Goal: Transaction & Acquisition: Purchase product/service

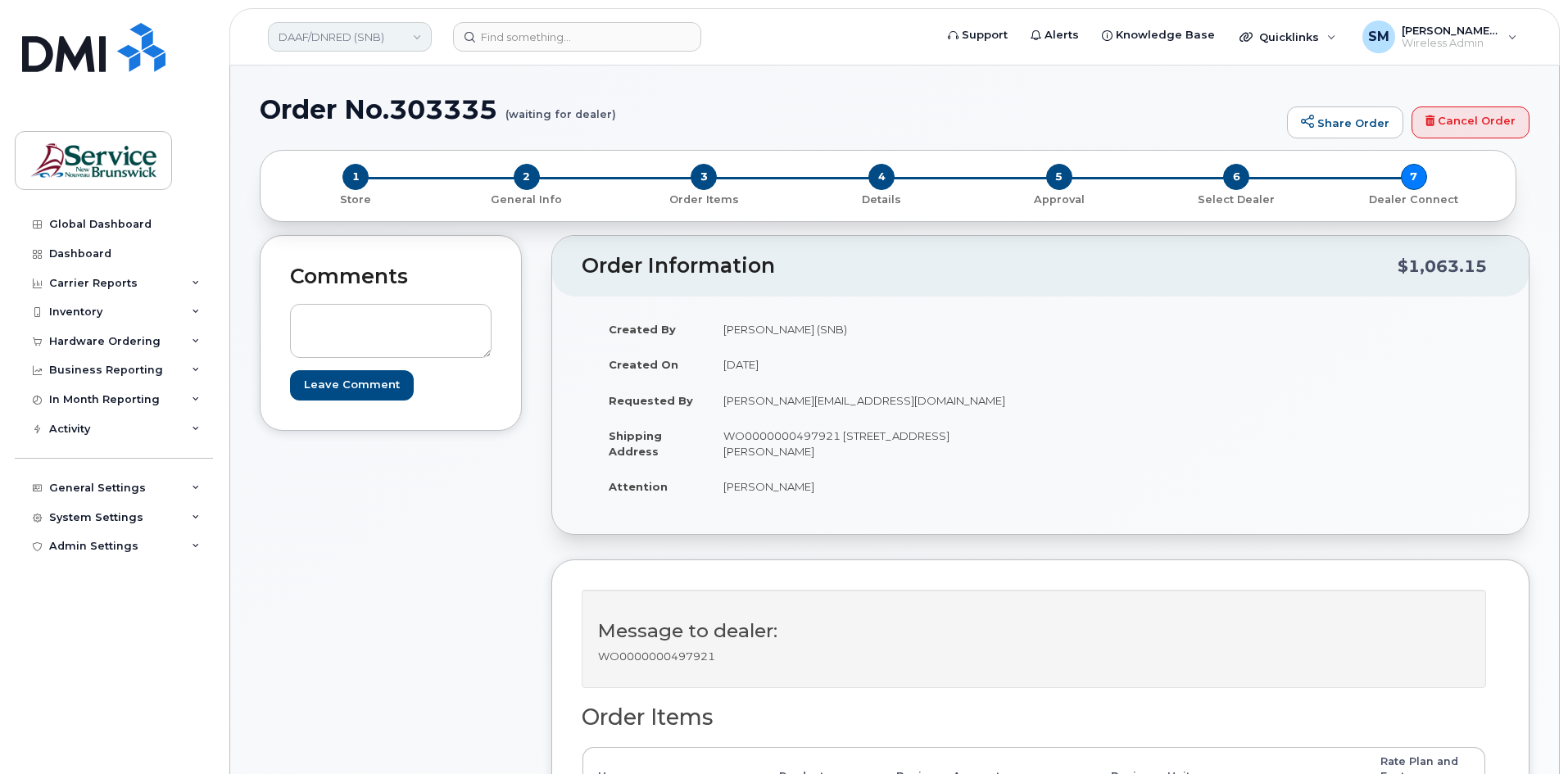
click at [386, 25] on link "DAAF/DNRED (SNB)" at bounding box center [349, 37] width 164 height 29
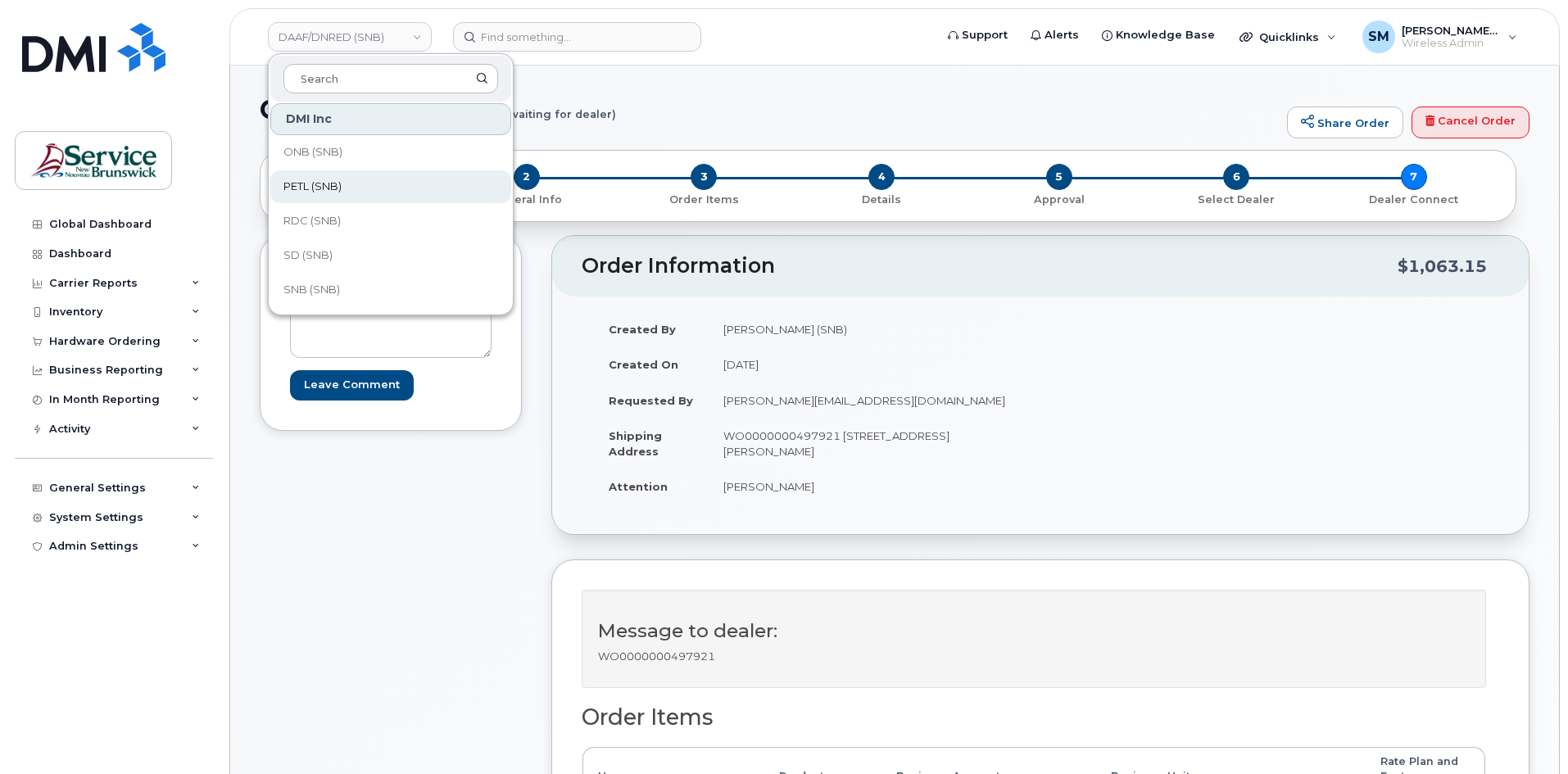
scroll to position [409, 0]
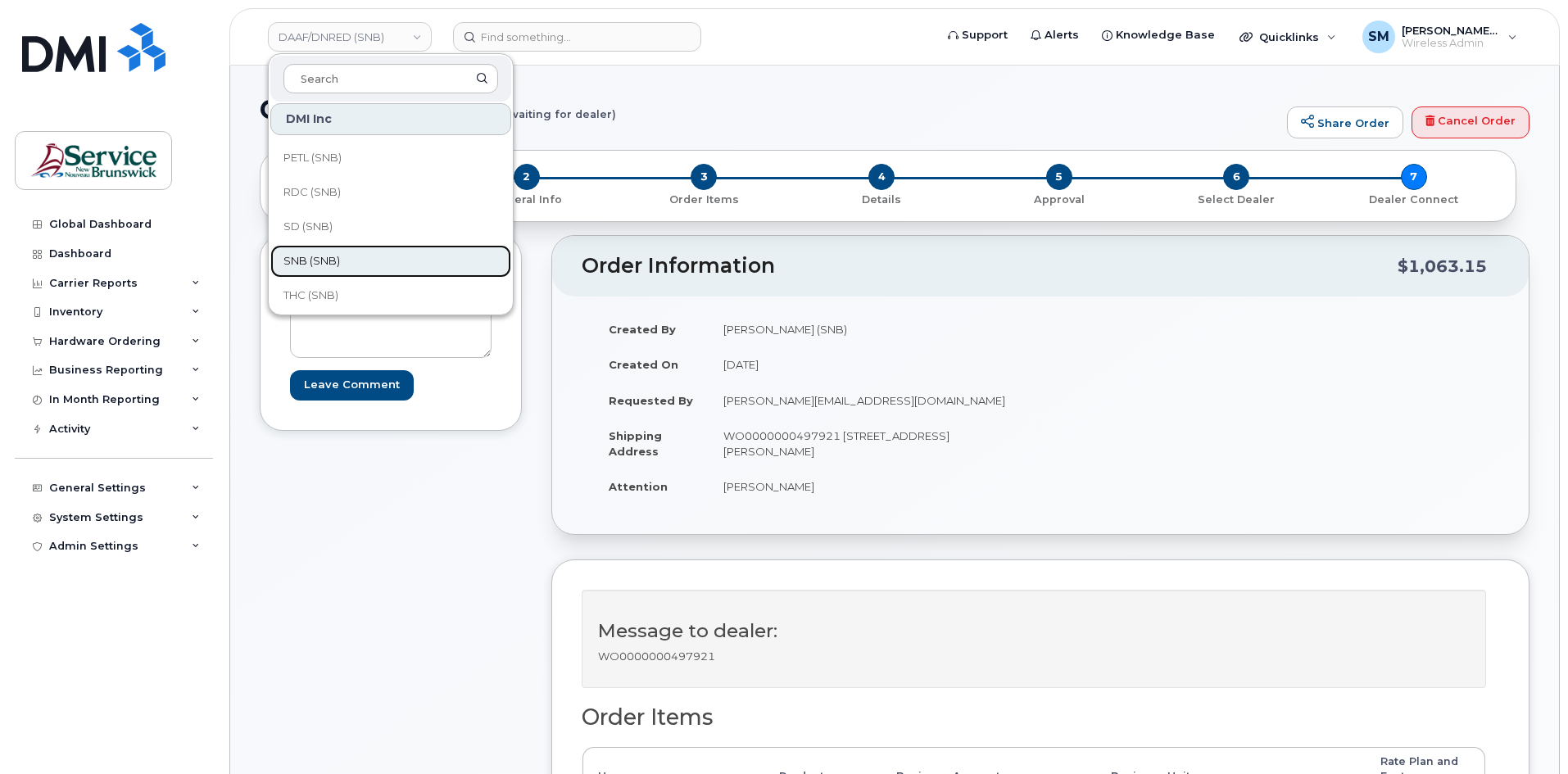
click at [321, 250] on link "SNB (SNB)" at bounding box center [390, 261] width 240 height 33
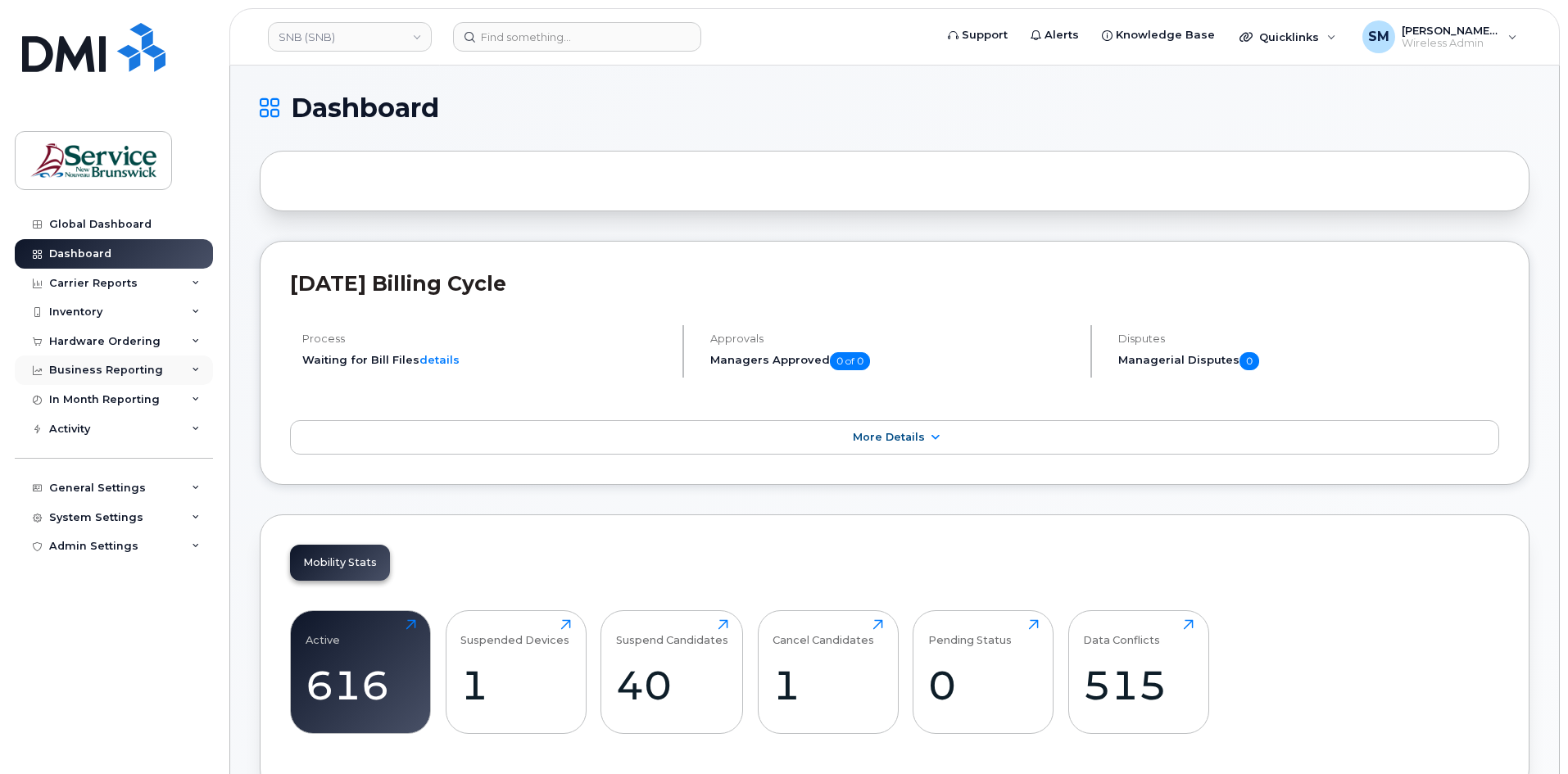
click at [176, 375] on div "Business Reporting" at bounding box center [113, 370] width 198 height 29
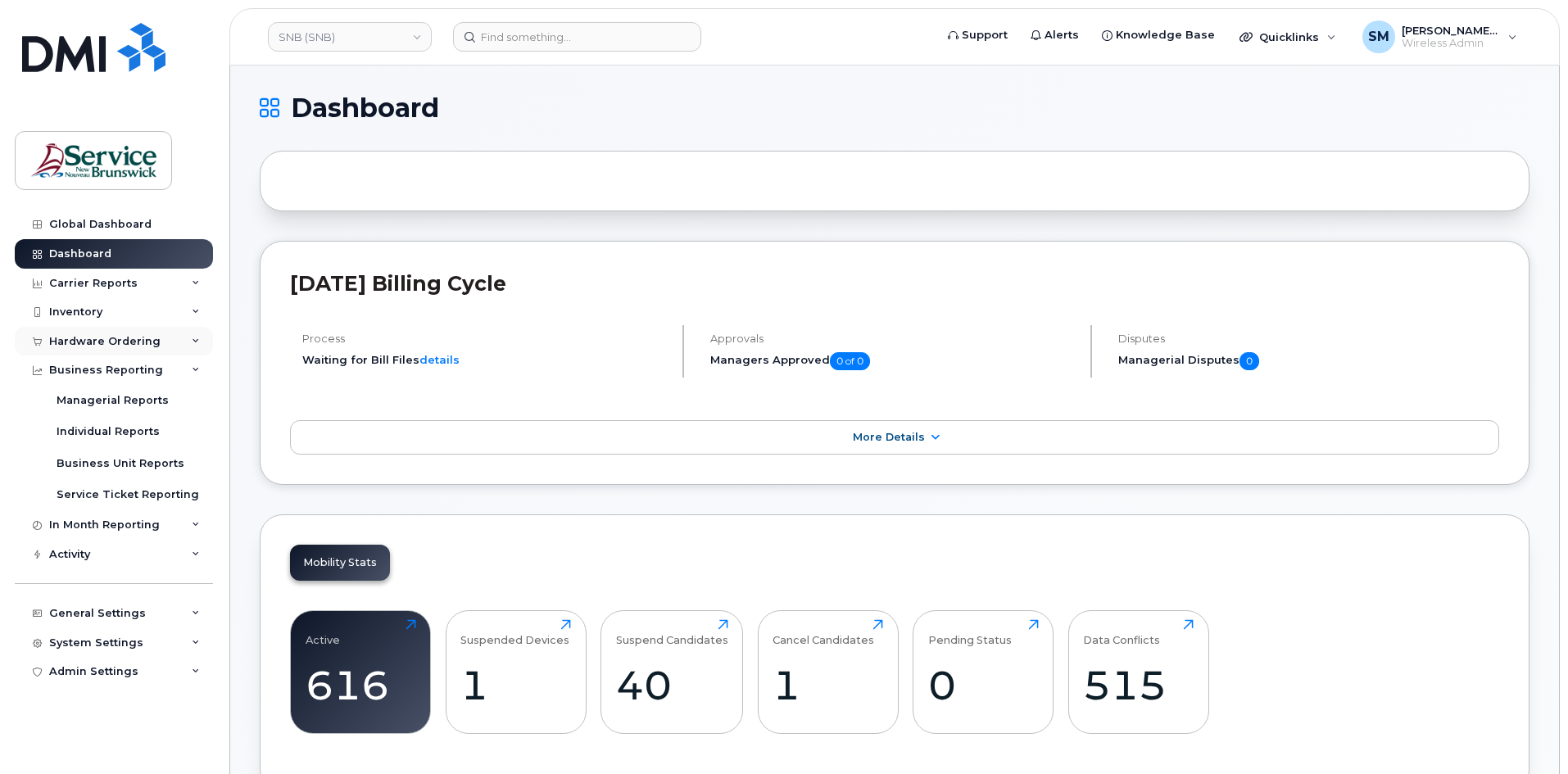
click at [112, 343] on div "Hardware Ordering" at bounding box center [105, 342] width 112 height 13
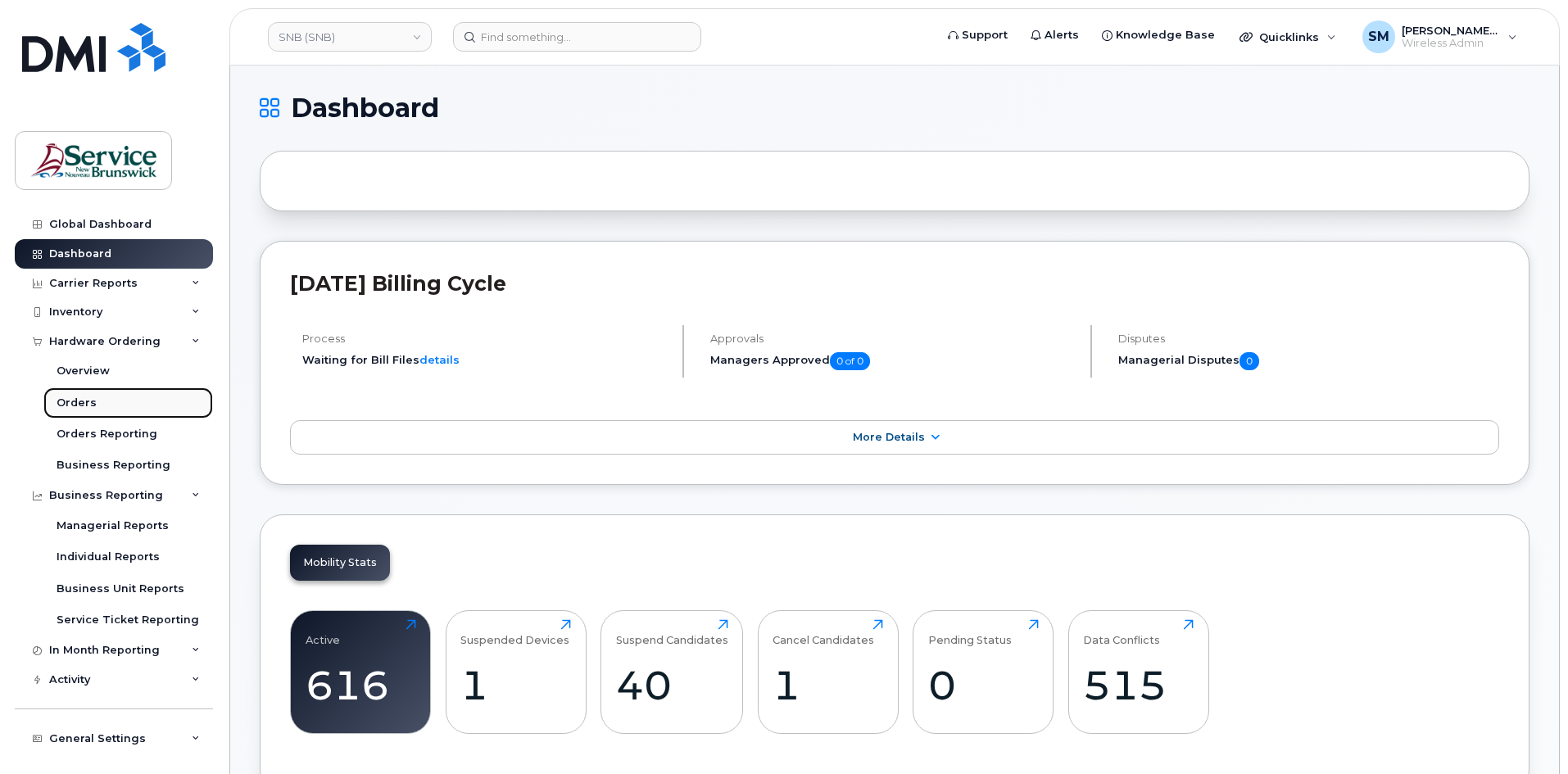
click at [114, 405] on link "Orders" at bounding box center [128, 403] width 170 height 31
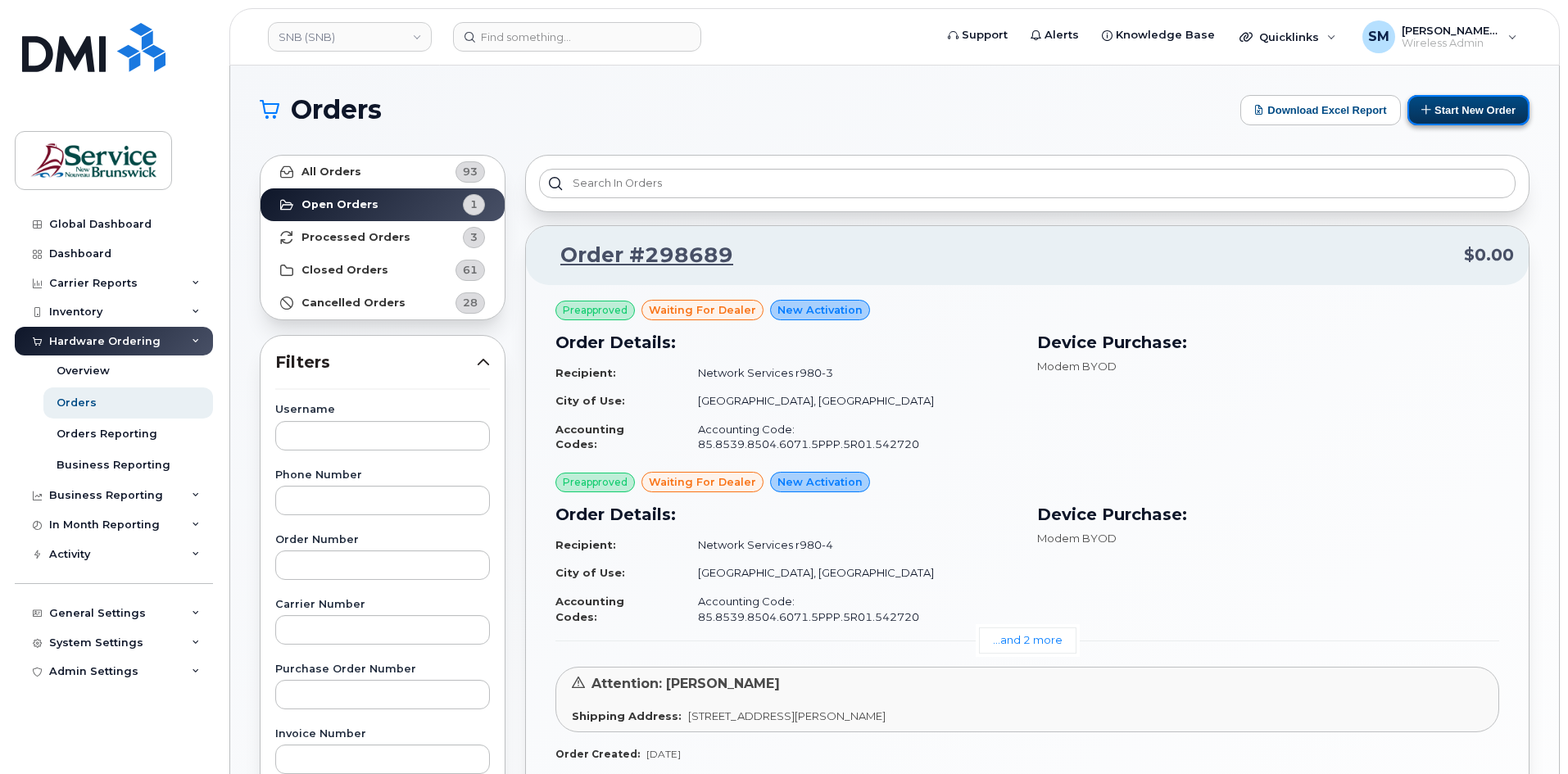
click at [1448, 97] on button "Start New Order" at bounding box center [1469, 110] width 123 height 30
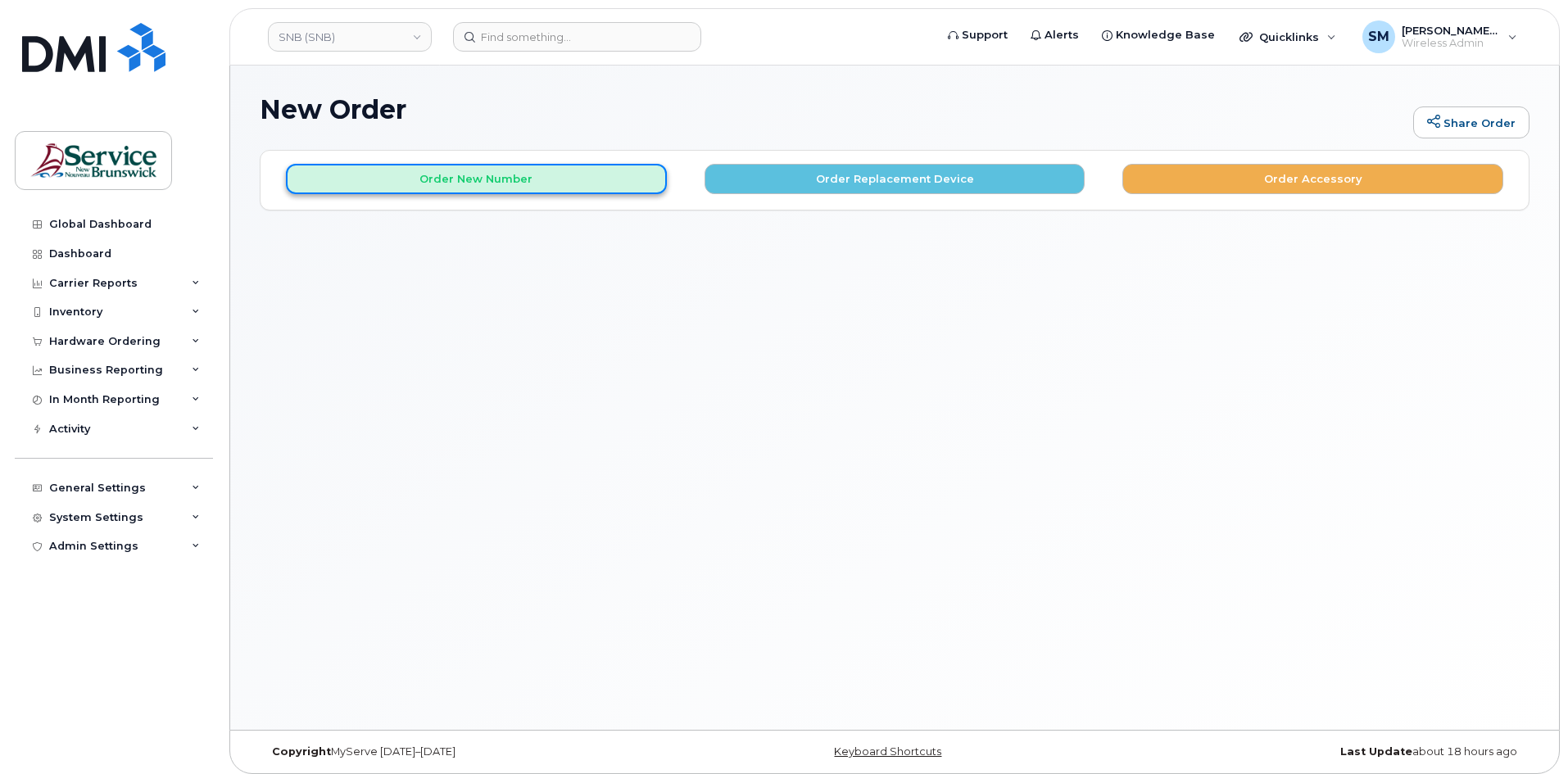
click at [555, 188] on button "Order New Number" at bounding box center [476, 178] width 381 height 30
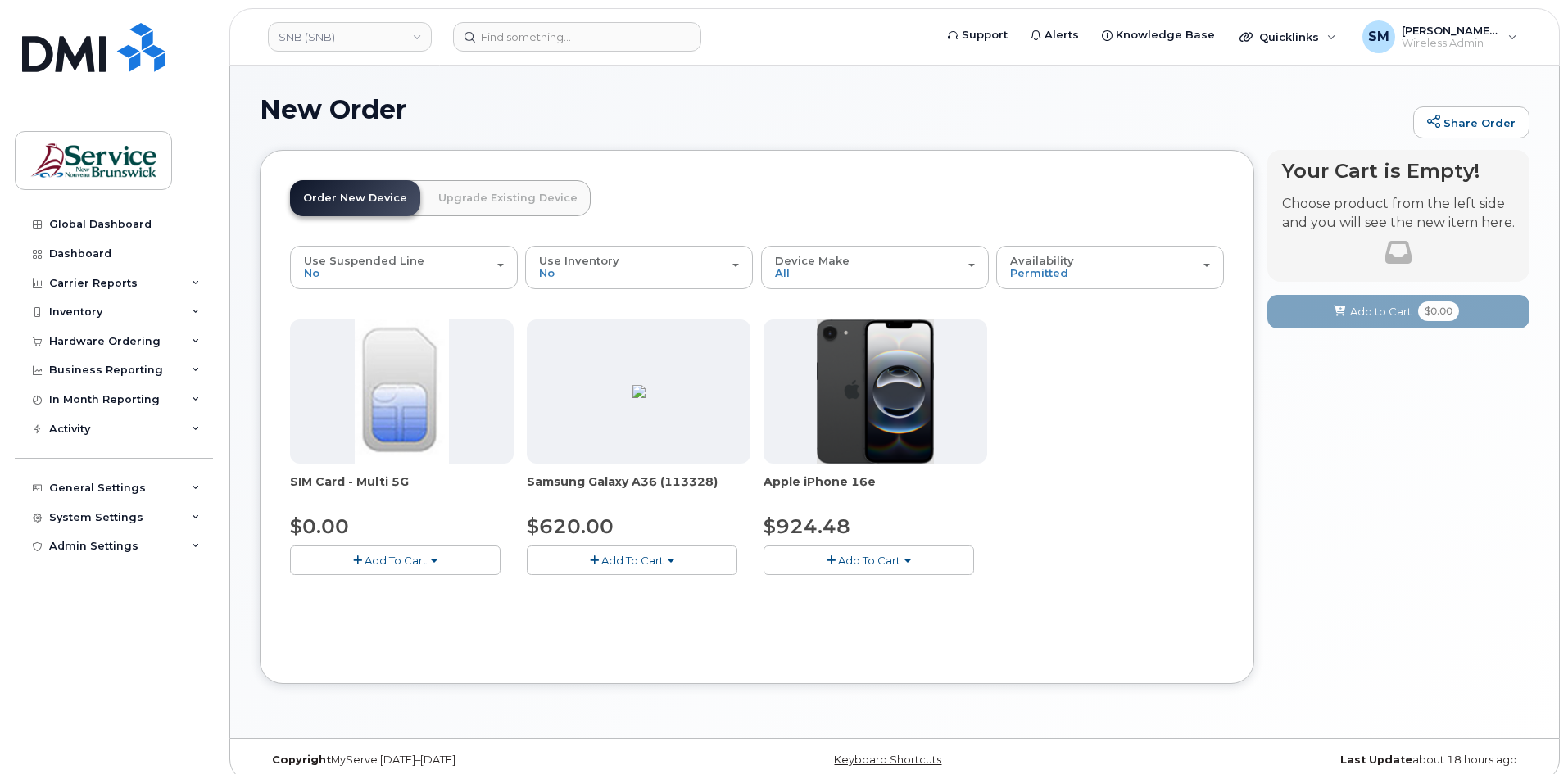
click at [586, 556] on button "Add To Cart" at bounding box center [632, 559] width 210 height 28
click at [624, 608] on link "$620.00 - 30-day activation (128GB model)" at bounding box center [665, 610] width 267 height 20
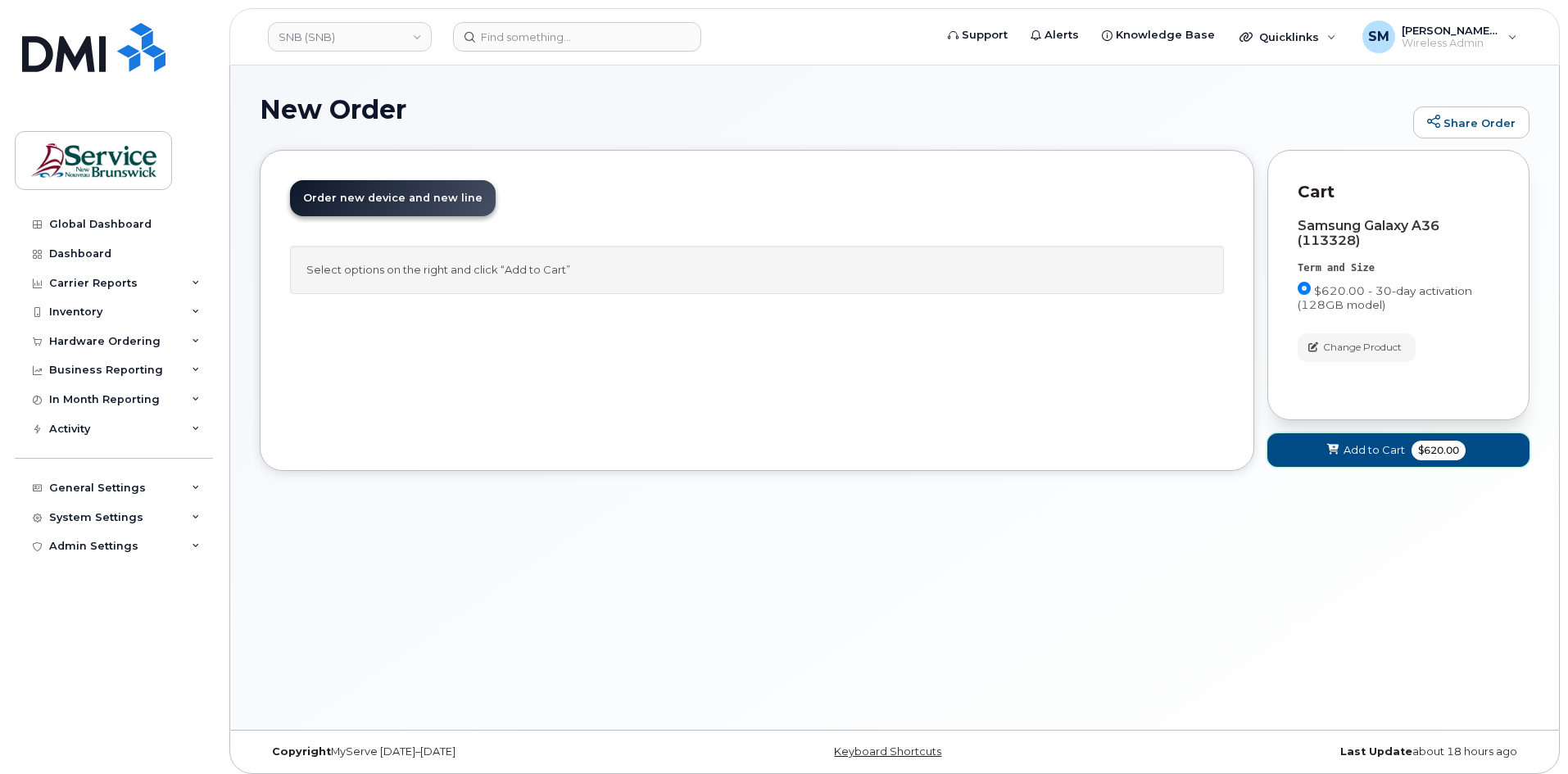
click at [1357, 440] on button "Add to Cart $620.00" at bounding box center [1398, 450] width 262 height 34
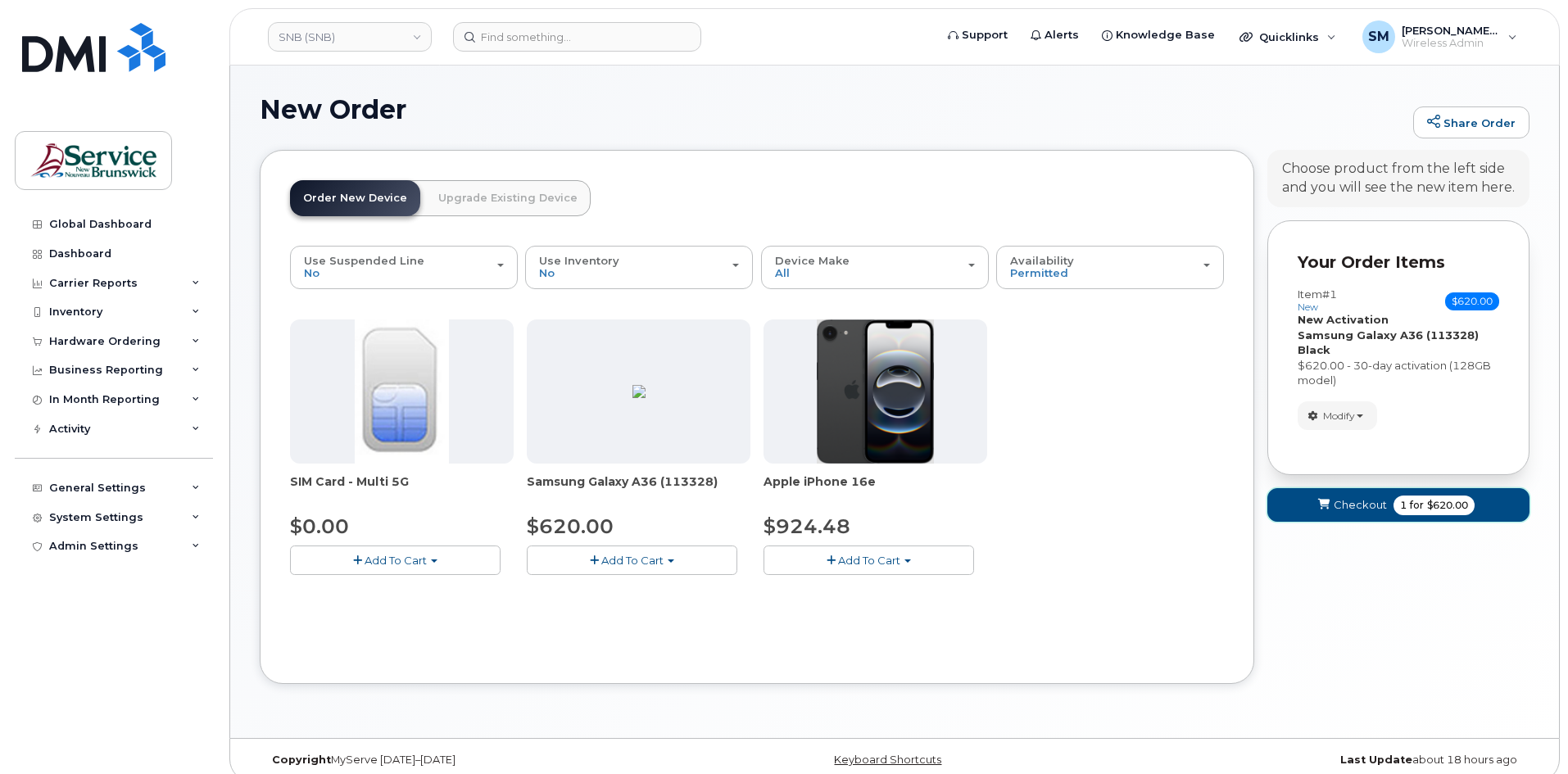
click at [1327, 506] on icon "submit" at bounding box center [1324, 505] width 12 height 11
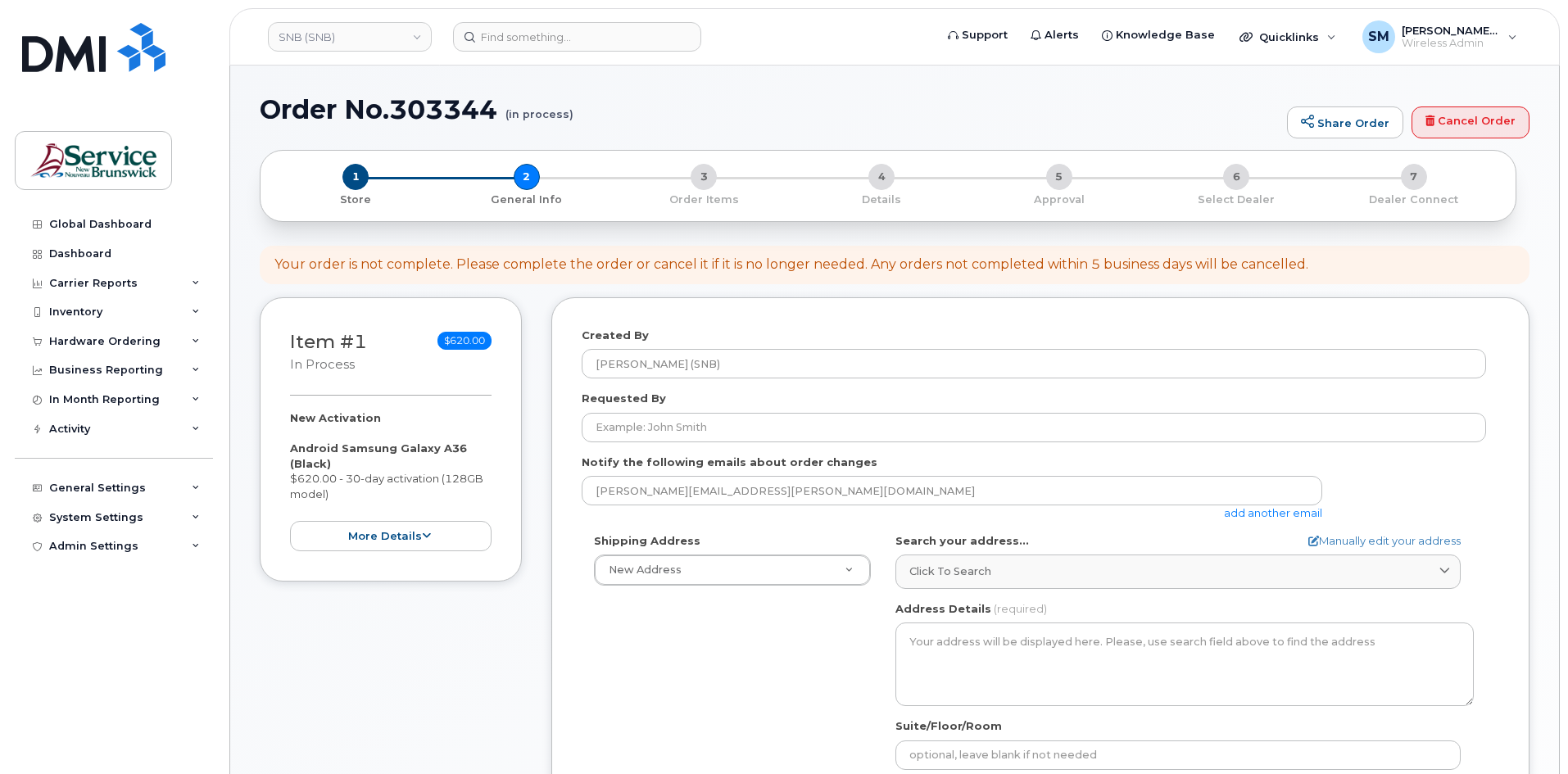
select select
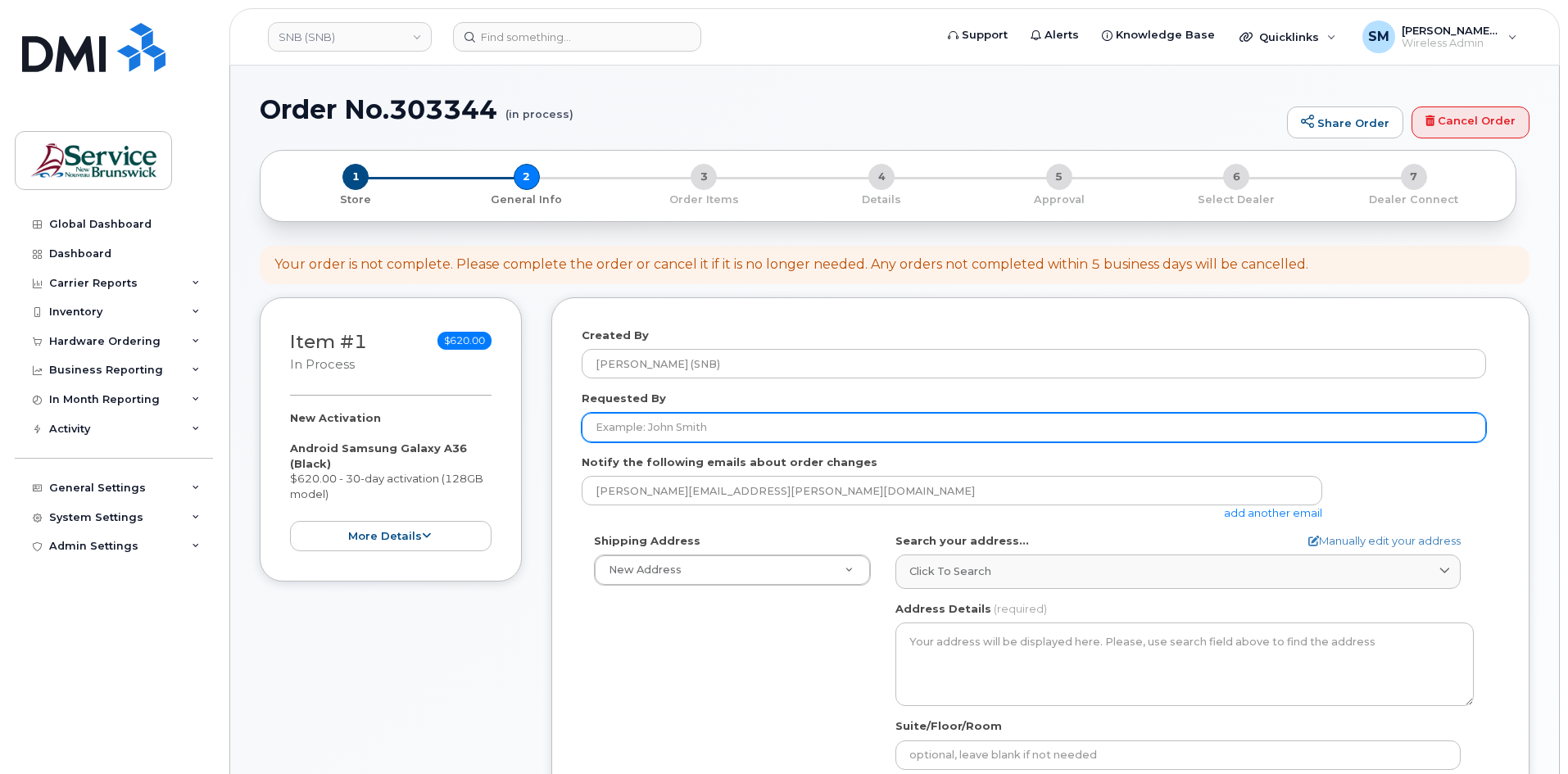
paste input "[PERSON_NAME][EMAIL_ADDRESS][PERSON_NAME][DOMAIN_NAME]"
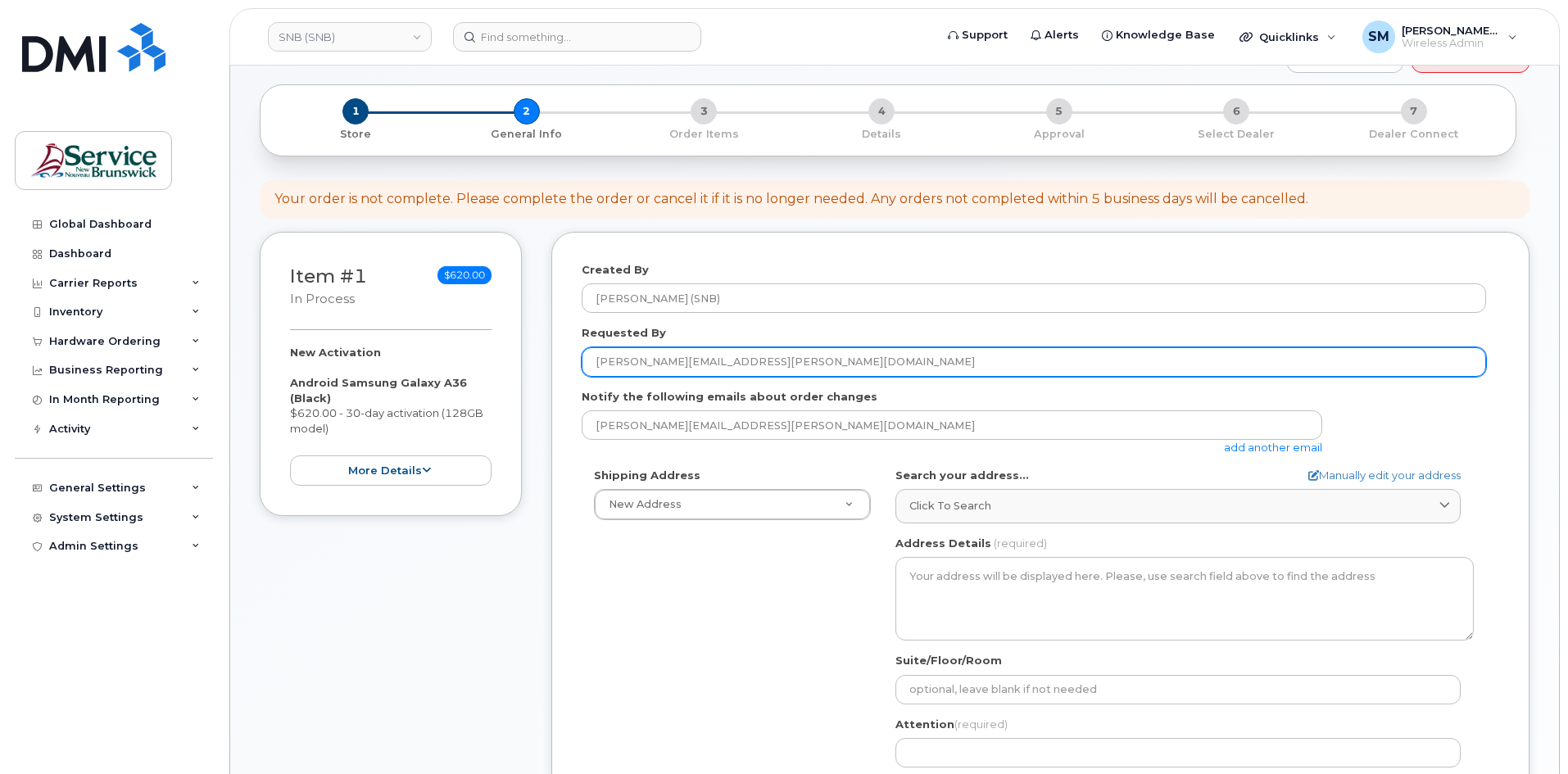
scroll to position [246, 0]
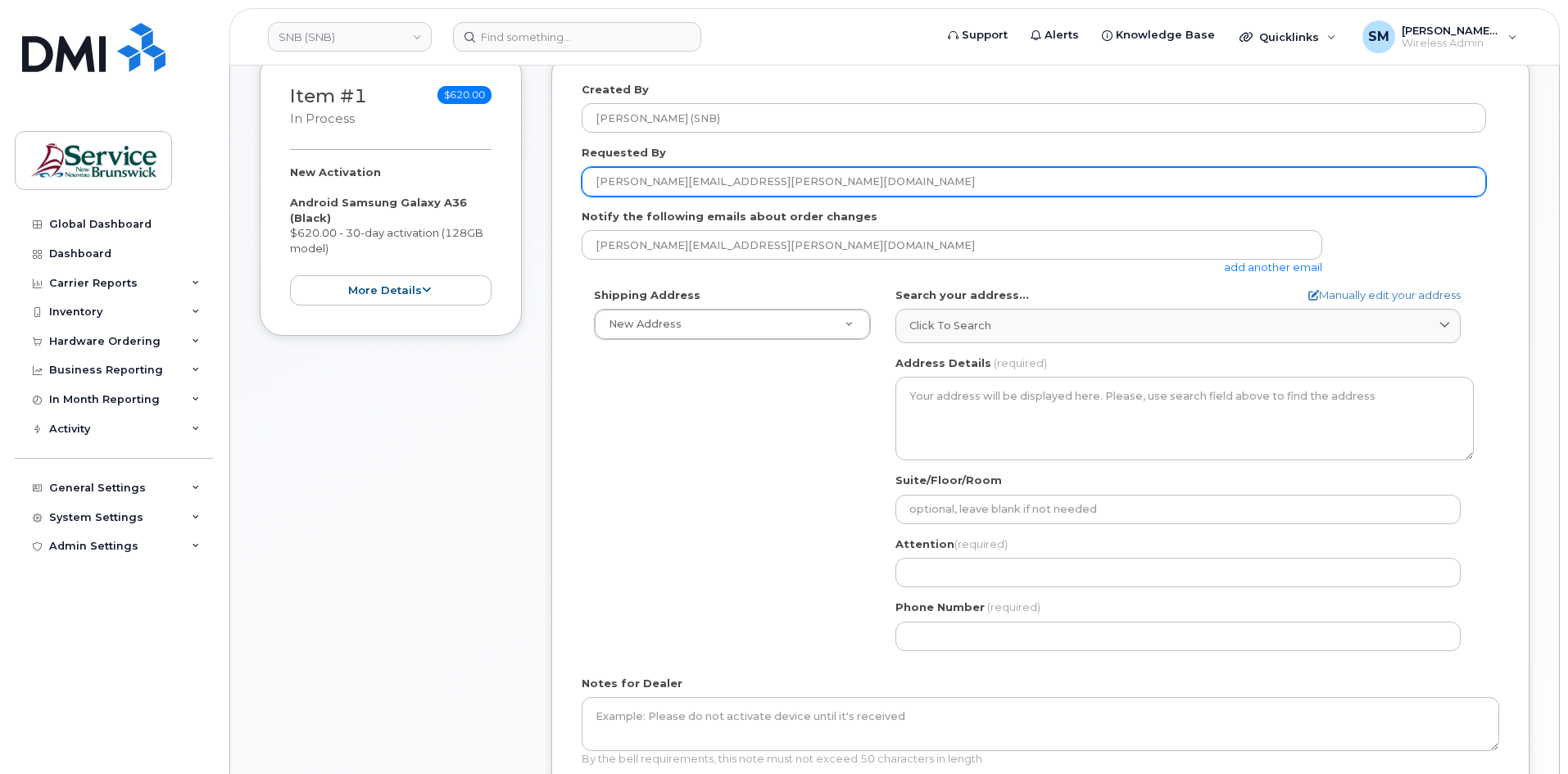
type input "[PERSON_NAME][EMAIL_ADDRESS][PERSON_NAME][DOMAIN_NAME]"
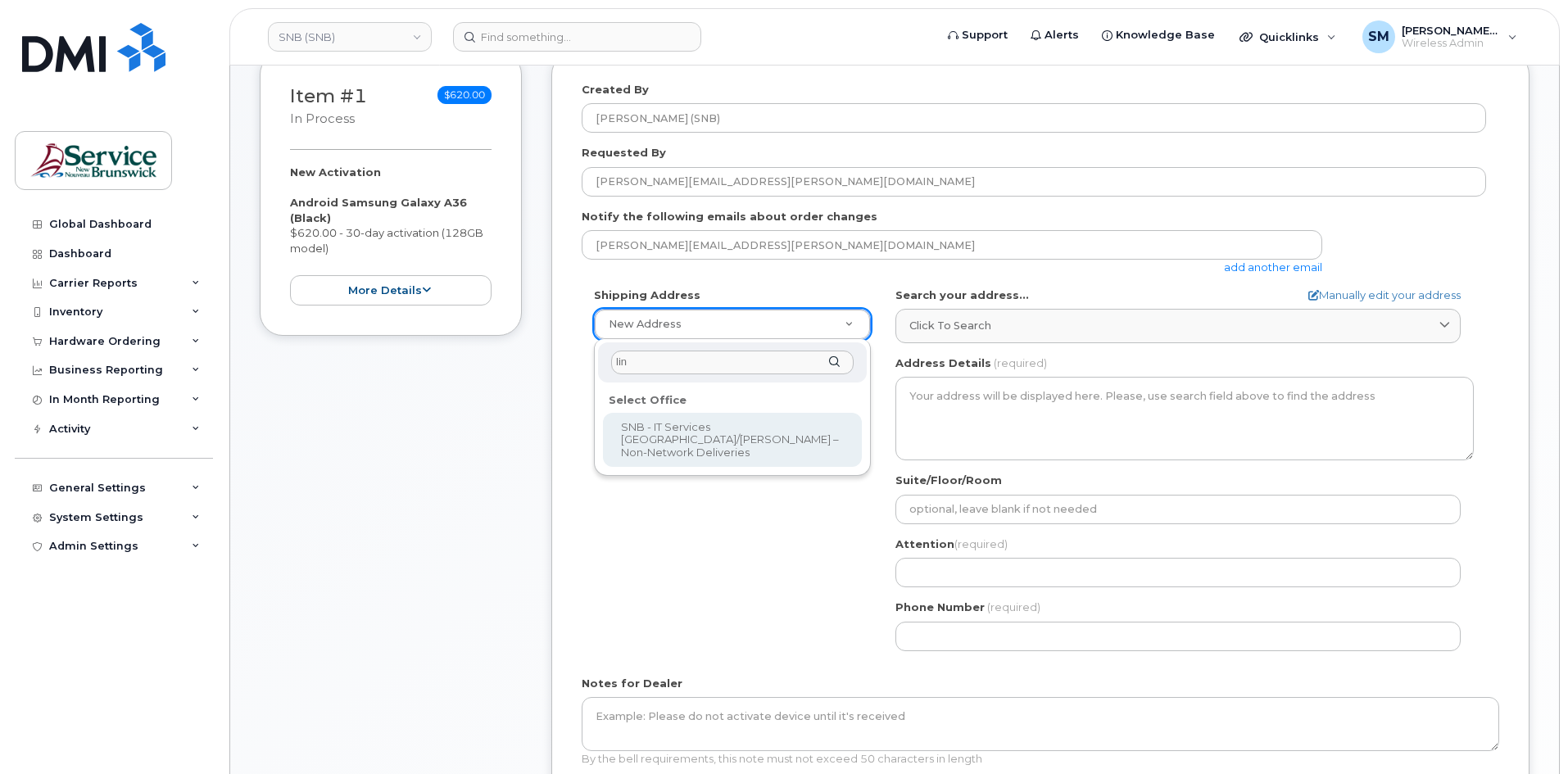
type input "lin"
select select
type textarea "850 Lincoln Rd Fredericton New Brunswick E3B 8B7"
type input "[PERSON_NAME]"
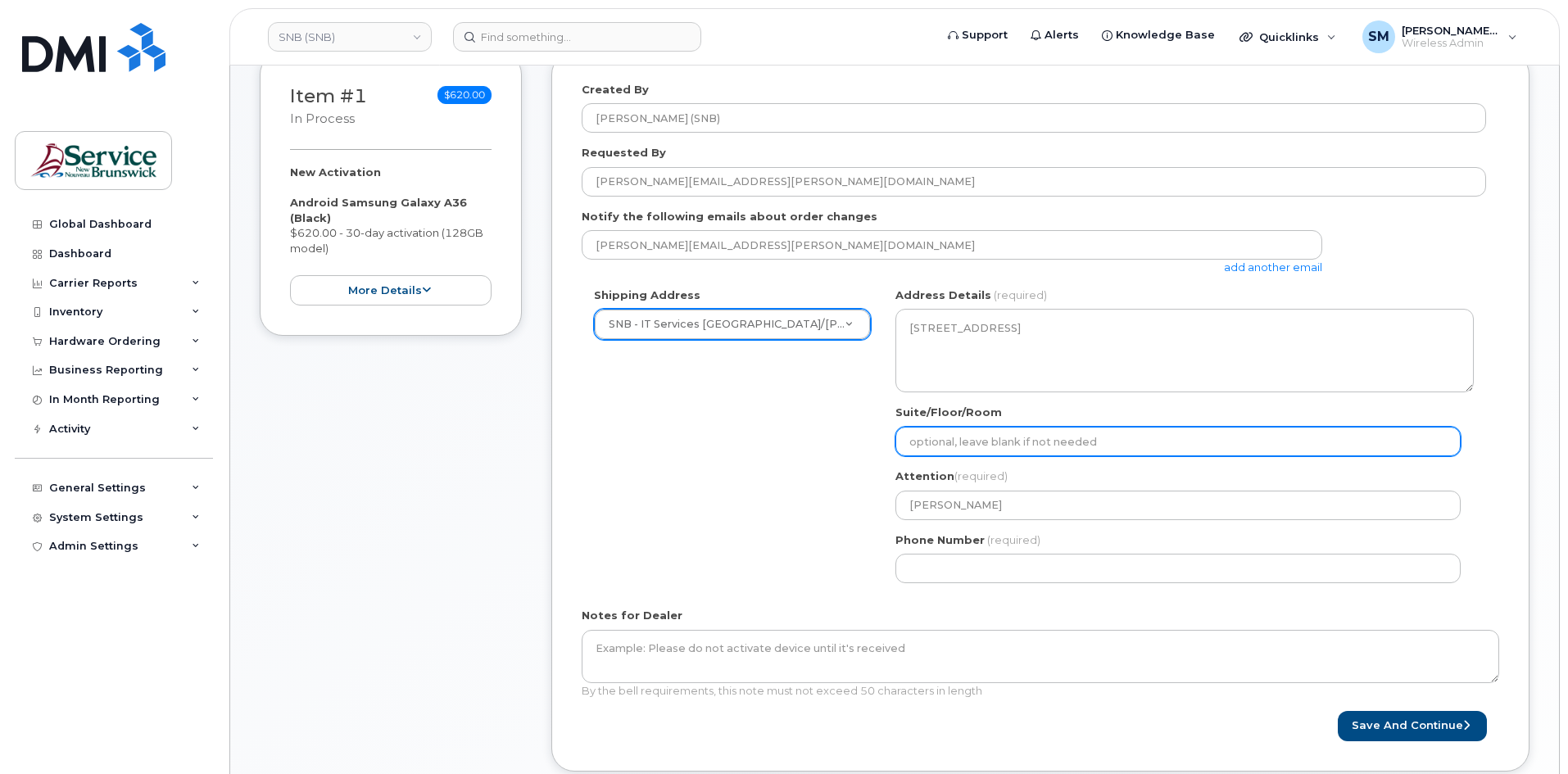
paste input "WO0000000497984"
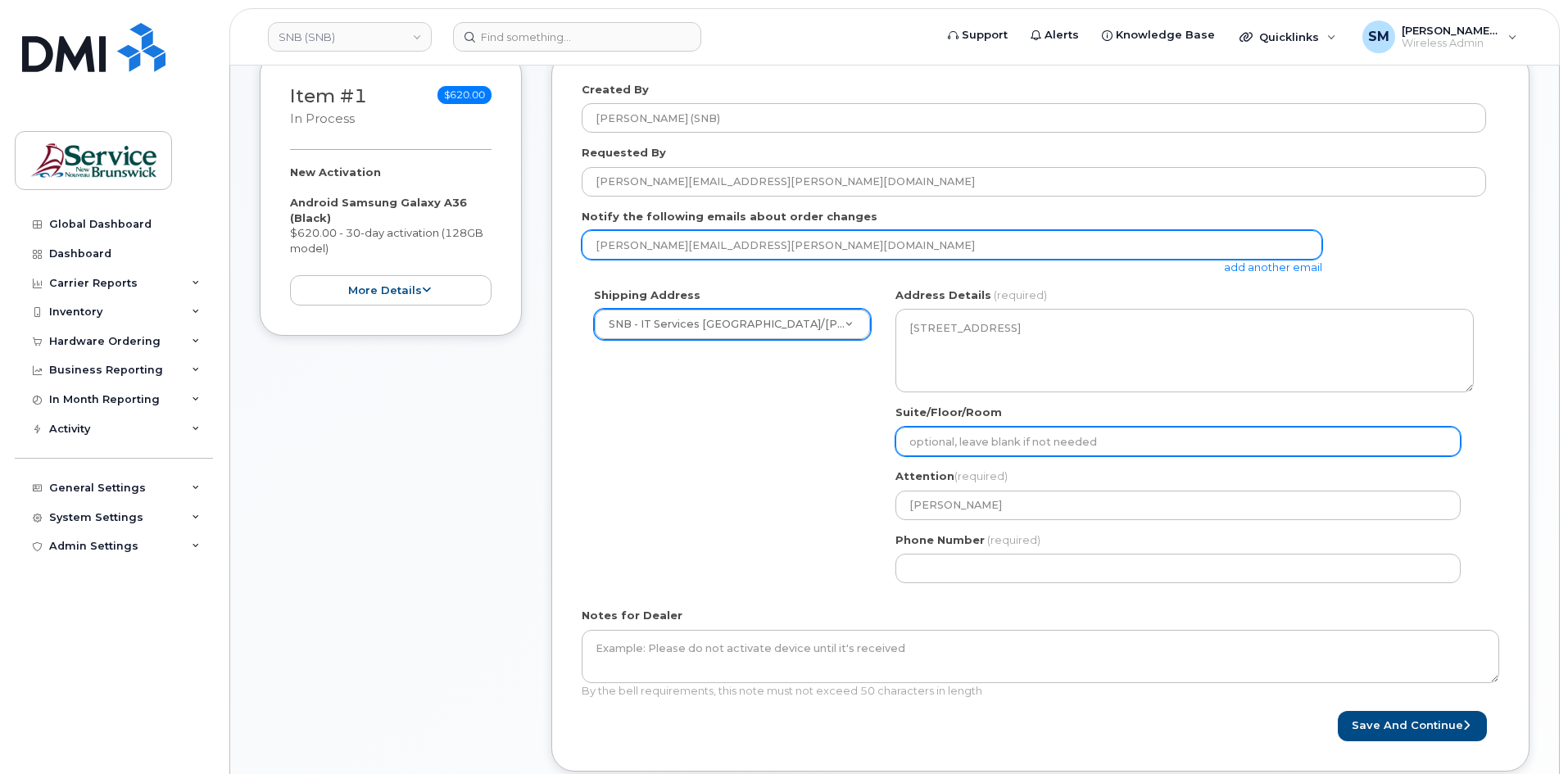
select select
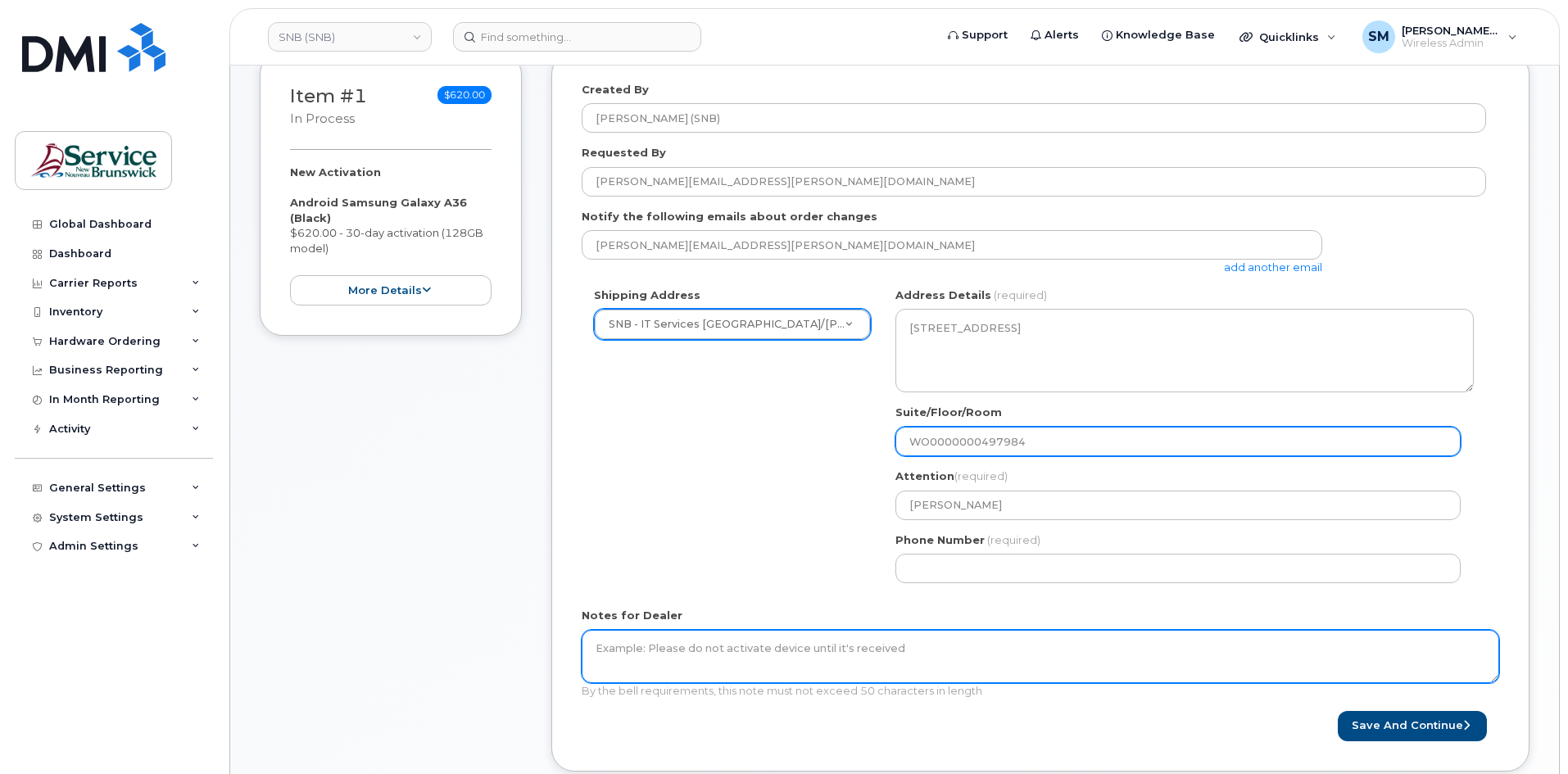
type input "WO0000000497984"
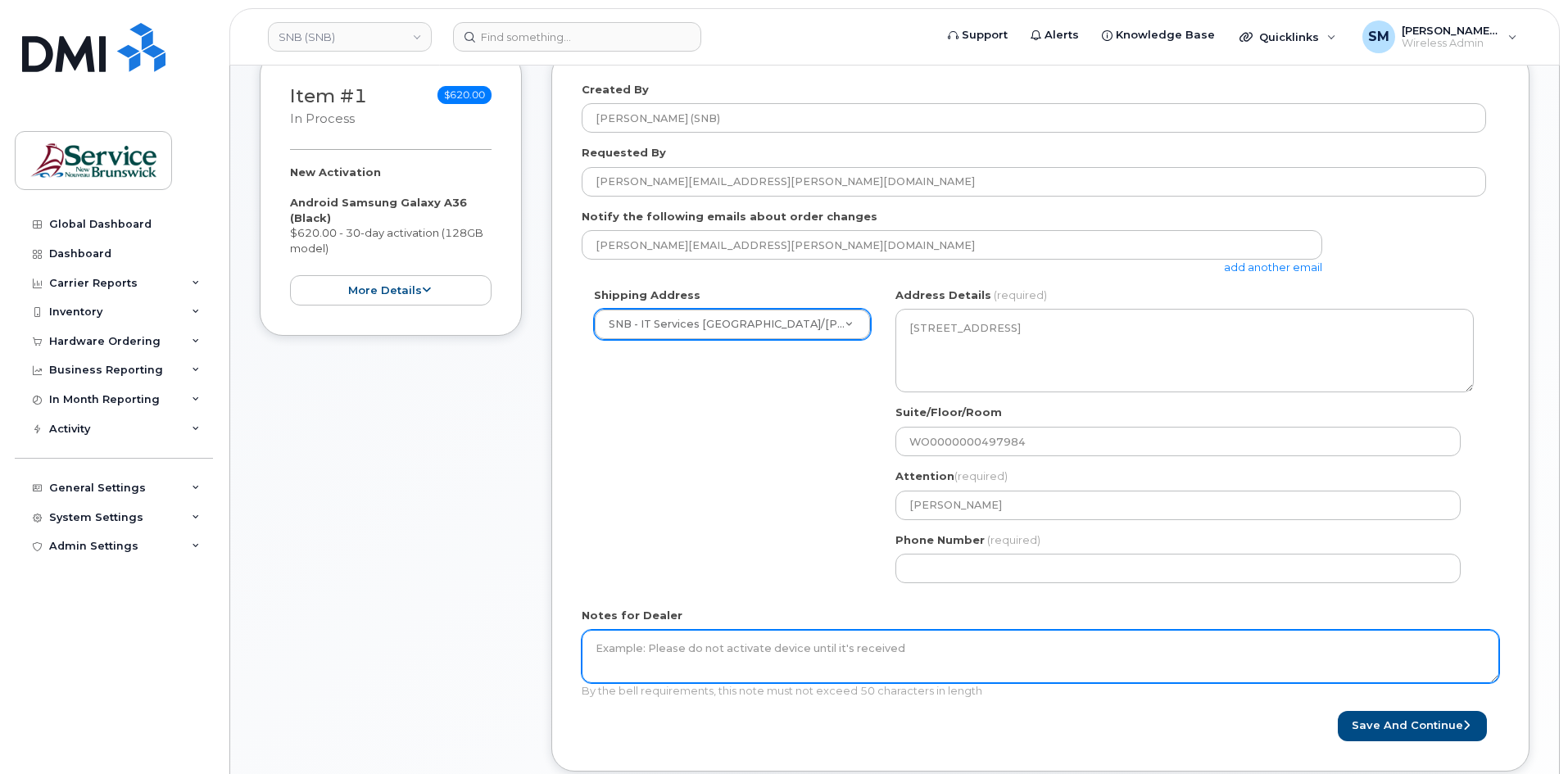
click at [776, 658] on textarea "Notes for Dealer" at bounding box center [1040, 656] width 918 height 54
paste textarea "WO0000000497984"
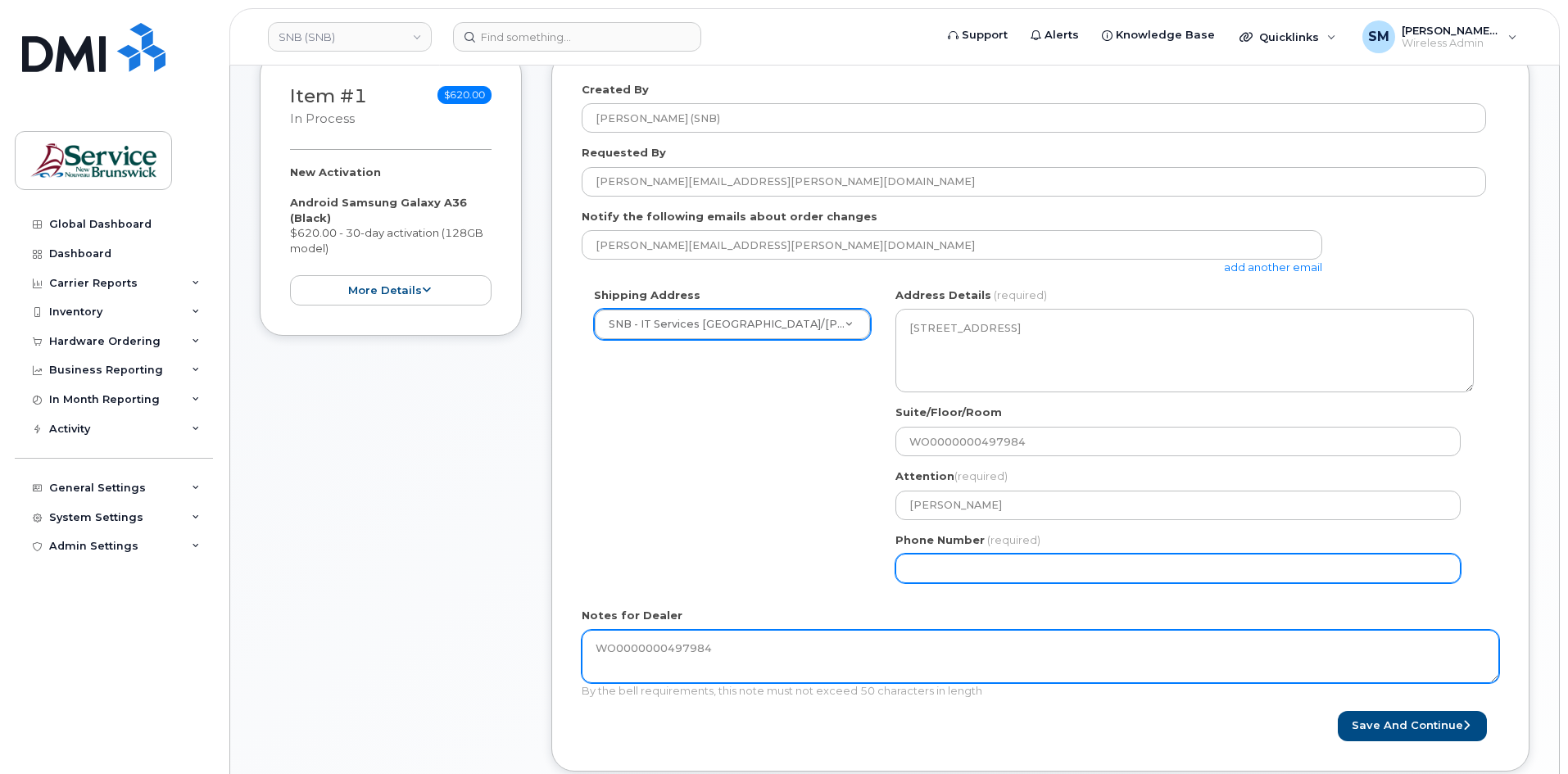
type textarea "WO0000000497984"
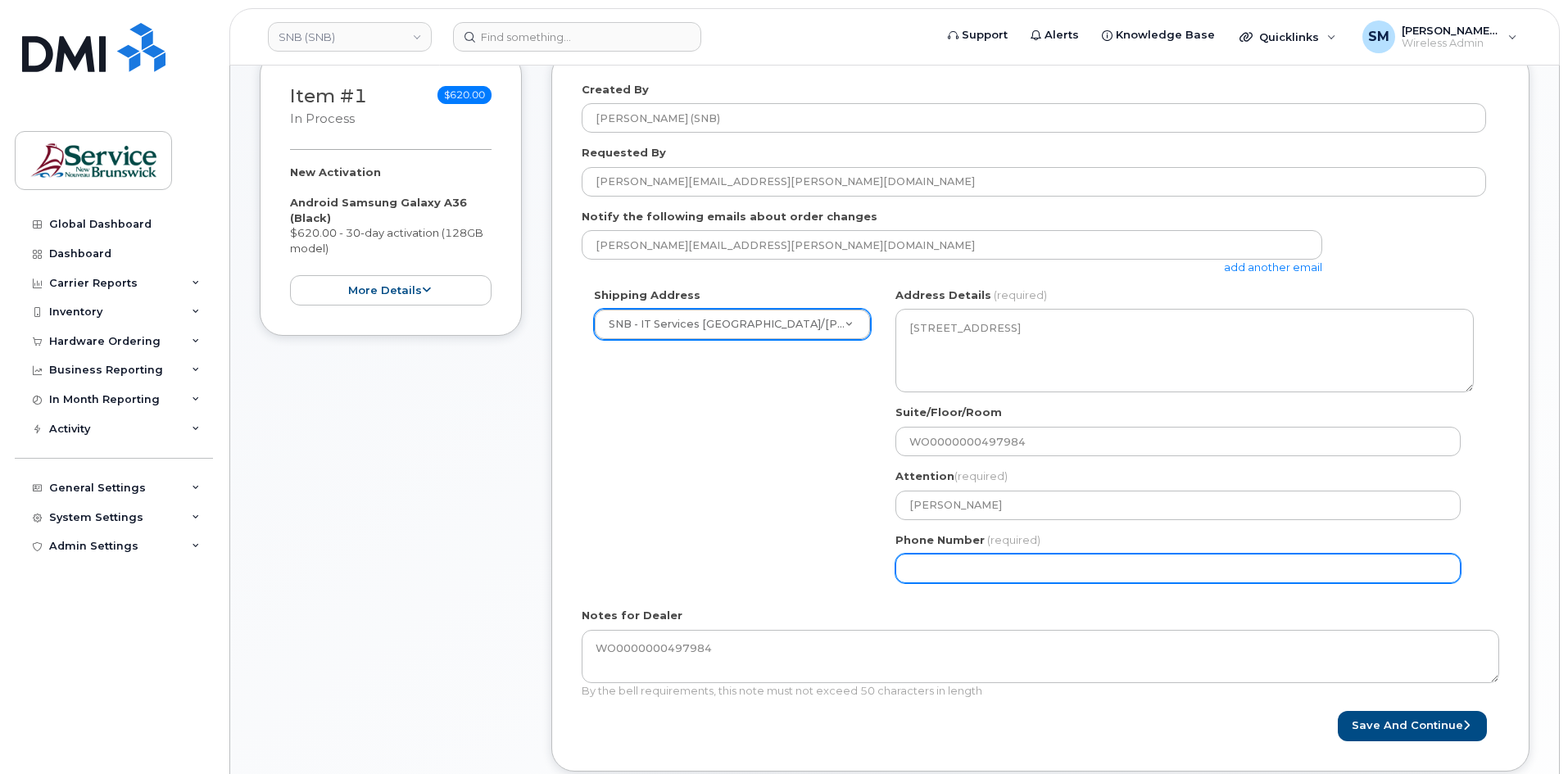
click at [938, 557] on input "Phone Number" at bounding box center [1179, 568] width 565 height 29
select select
type input "506639633"
select select
type input "5066396338"
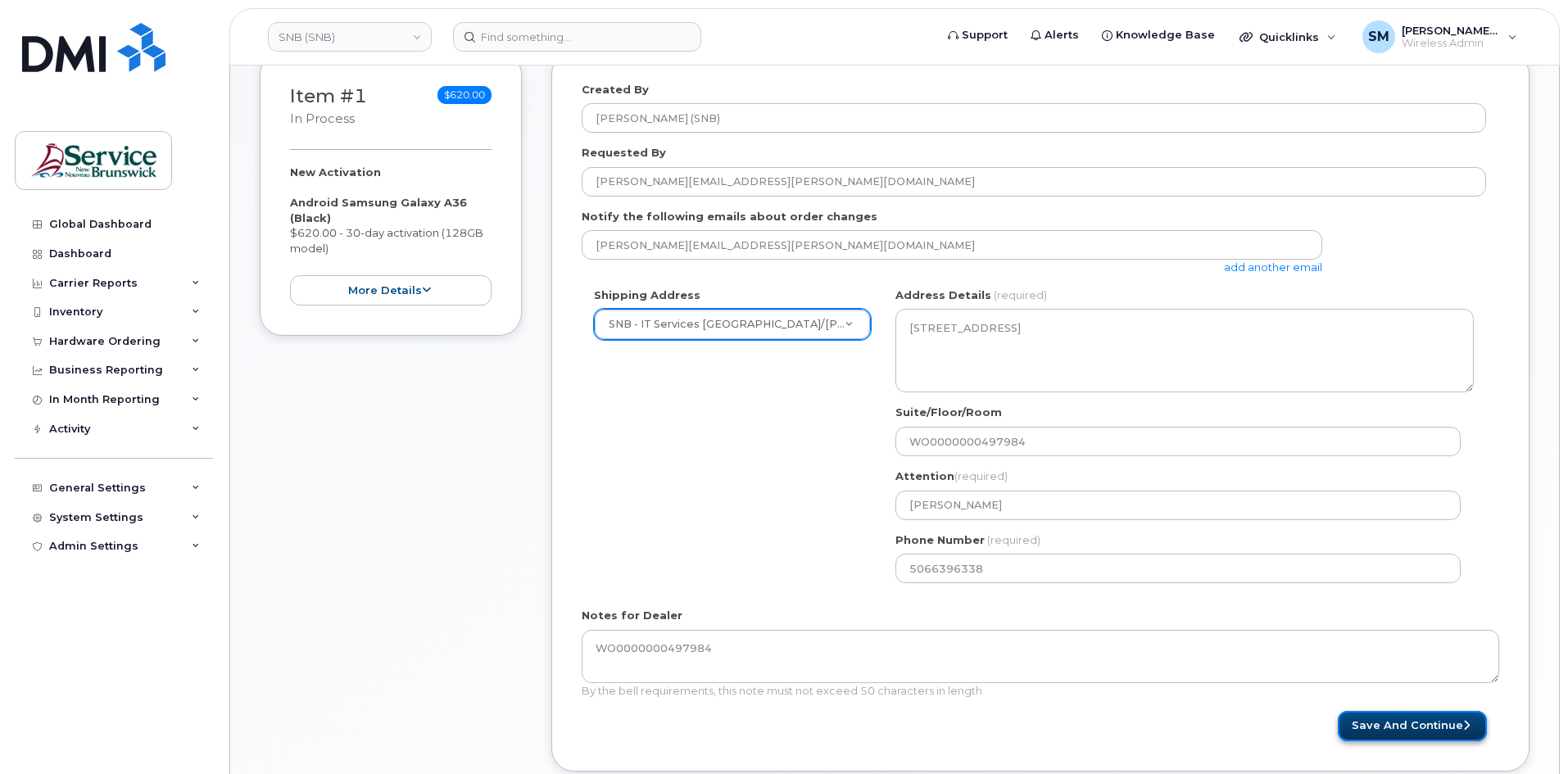
click at [1371, 724] on button "Save and Continue" at bounding box center [1412, 726] width 149 height 30
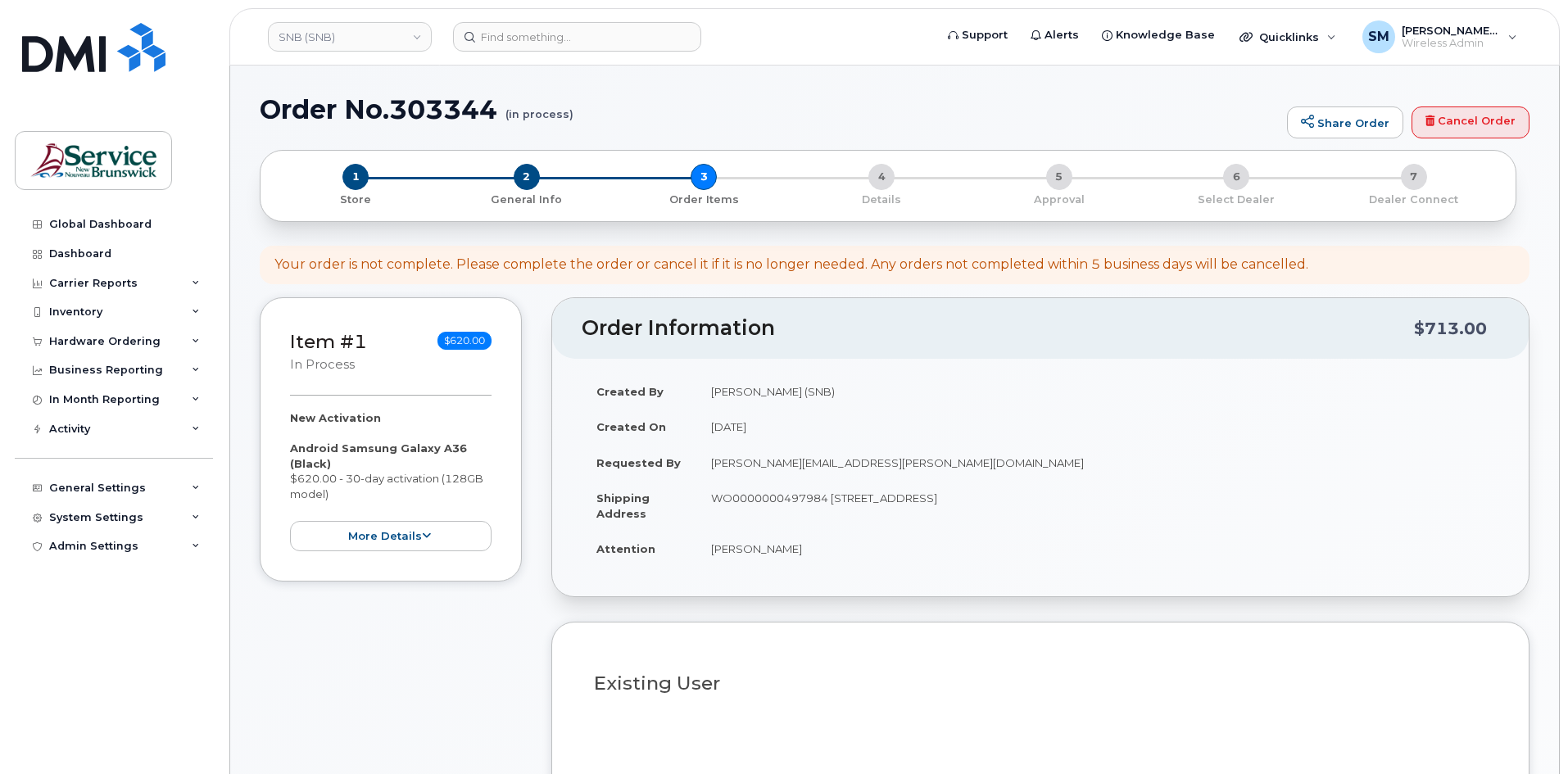
select select
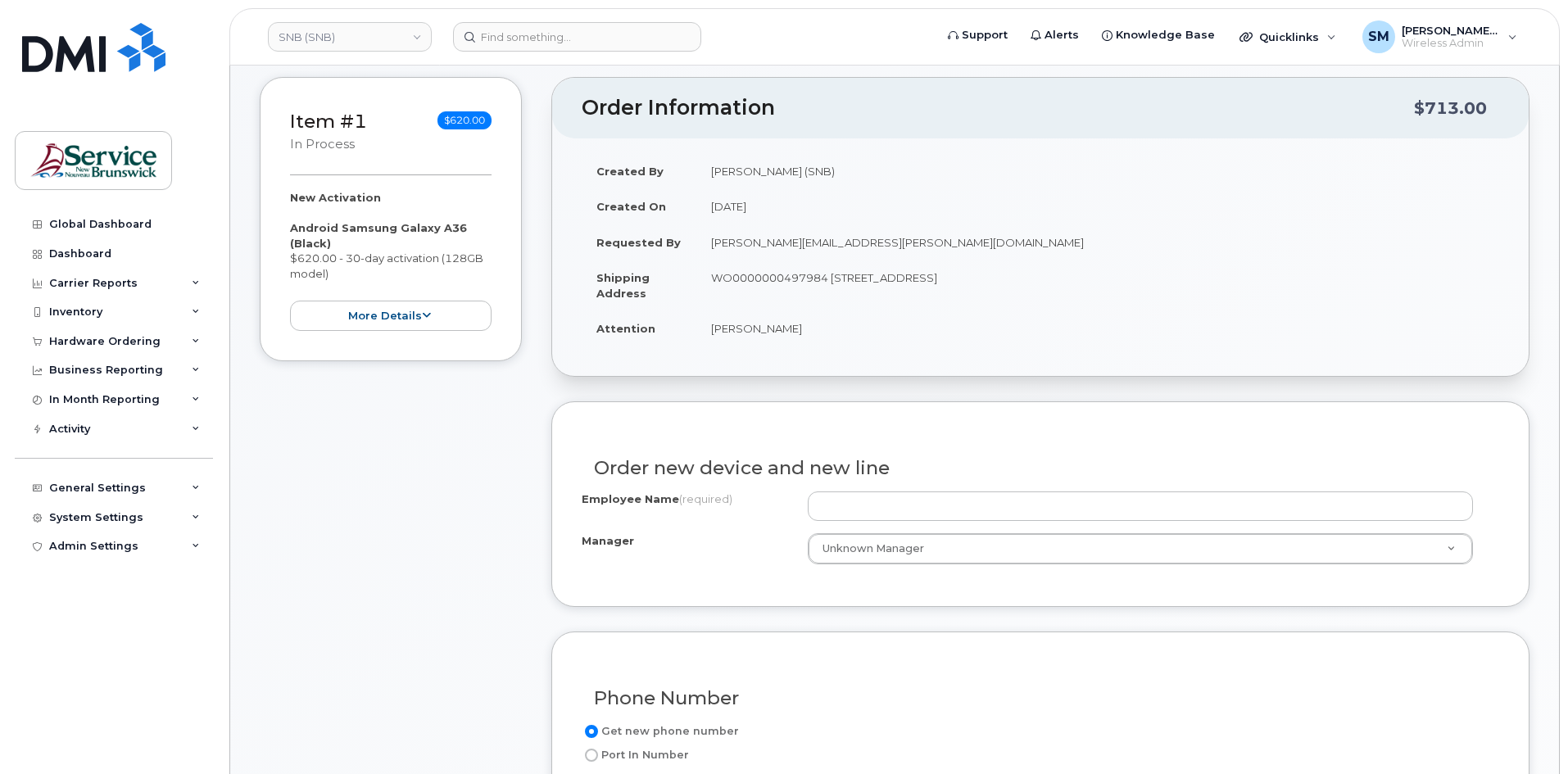
scroll to position [246, 0]
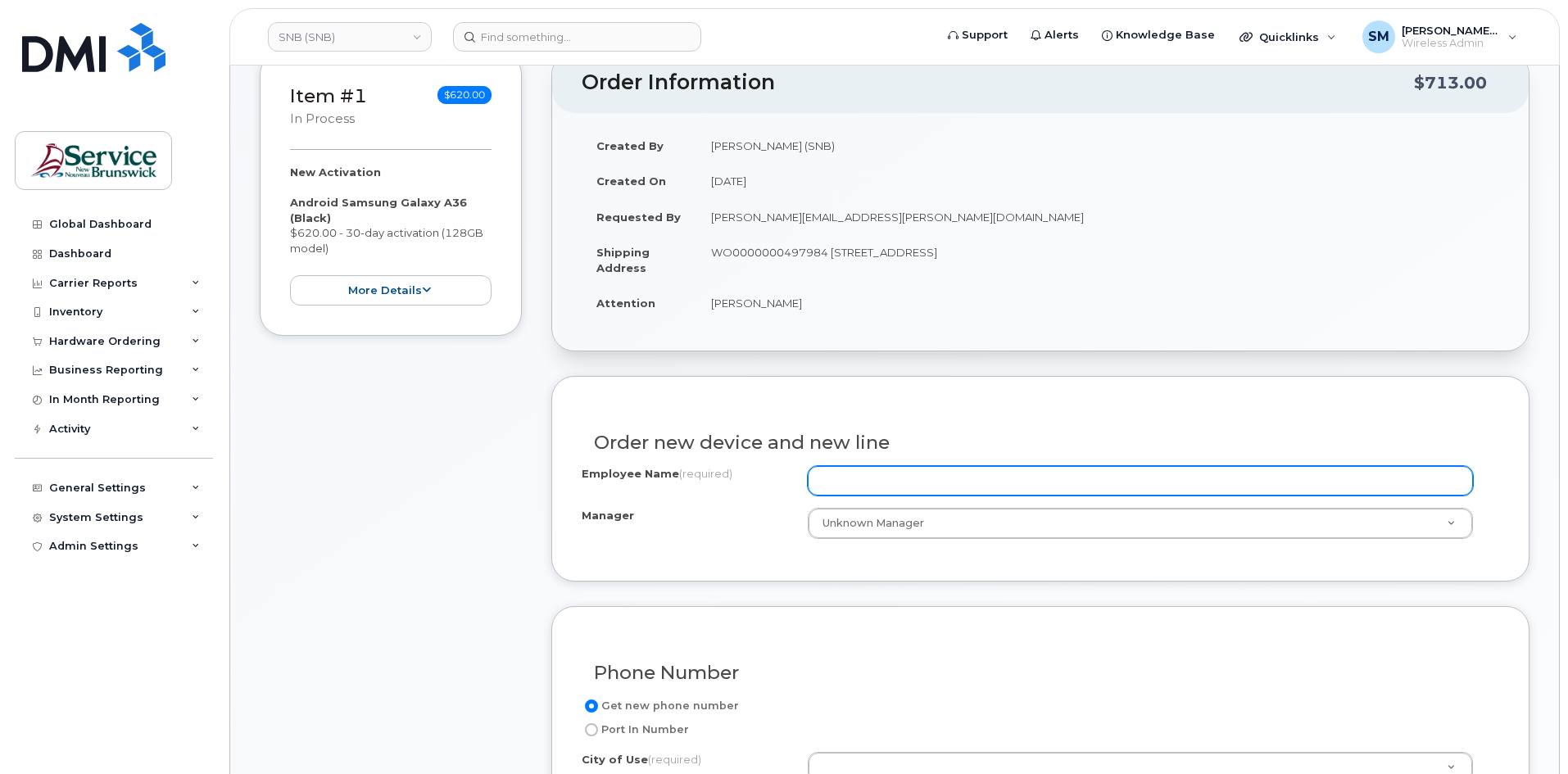
click at [864, 486] on input "Employee Name (required)" at bounding box center [1141, 481] width 666 height 29
paste input "[PERSON_NAME]"
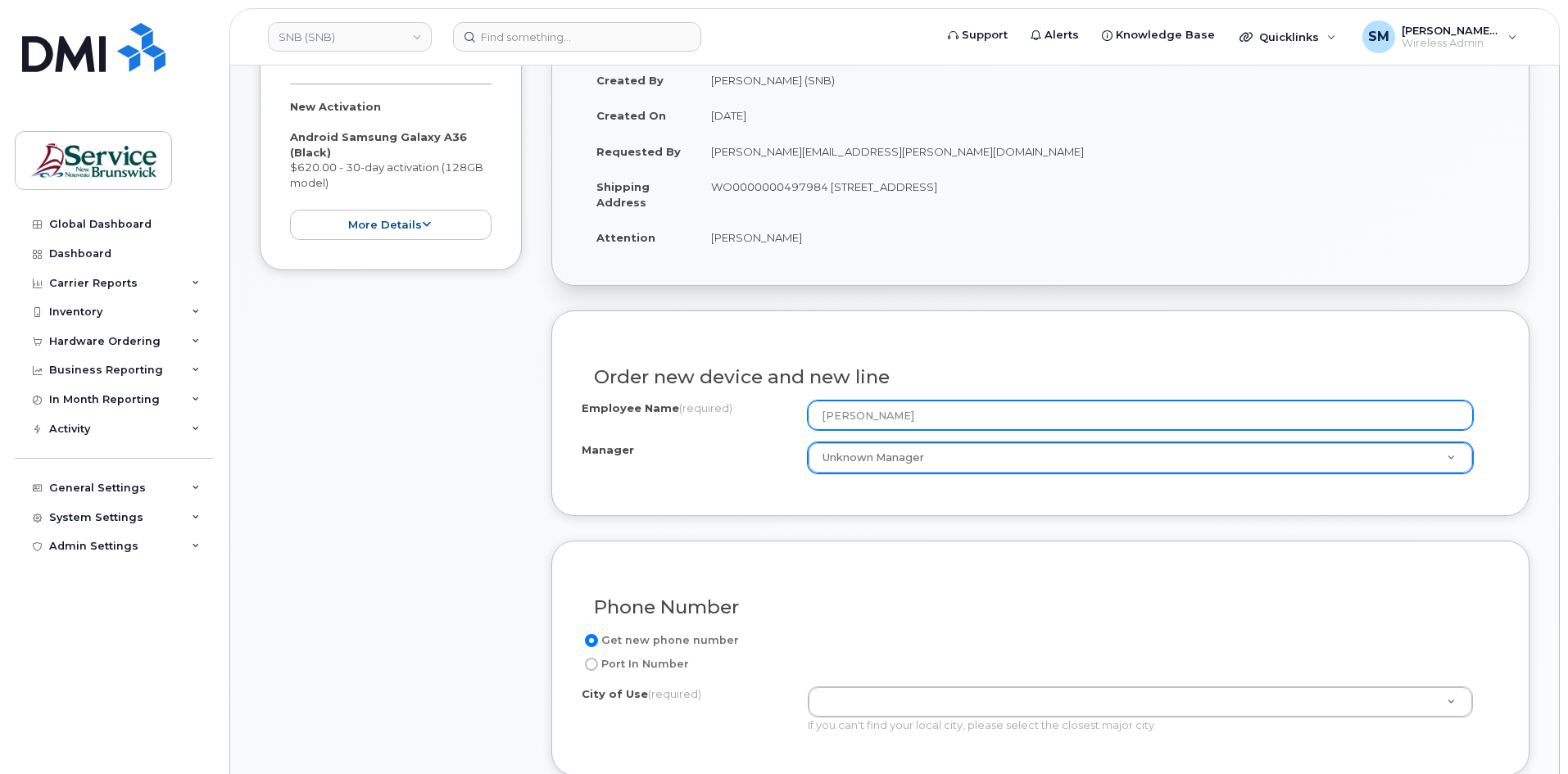
scroll to position [573, 0]
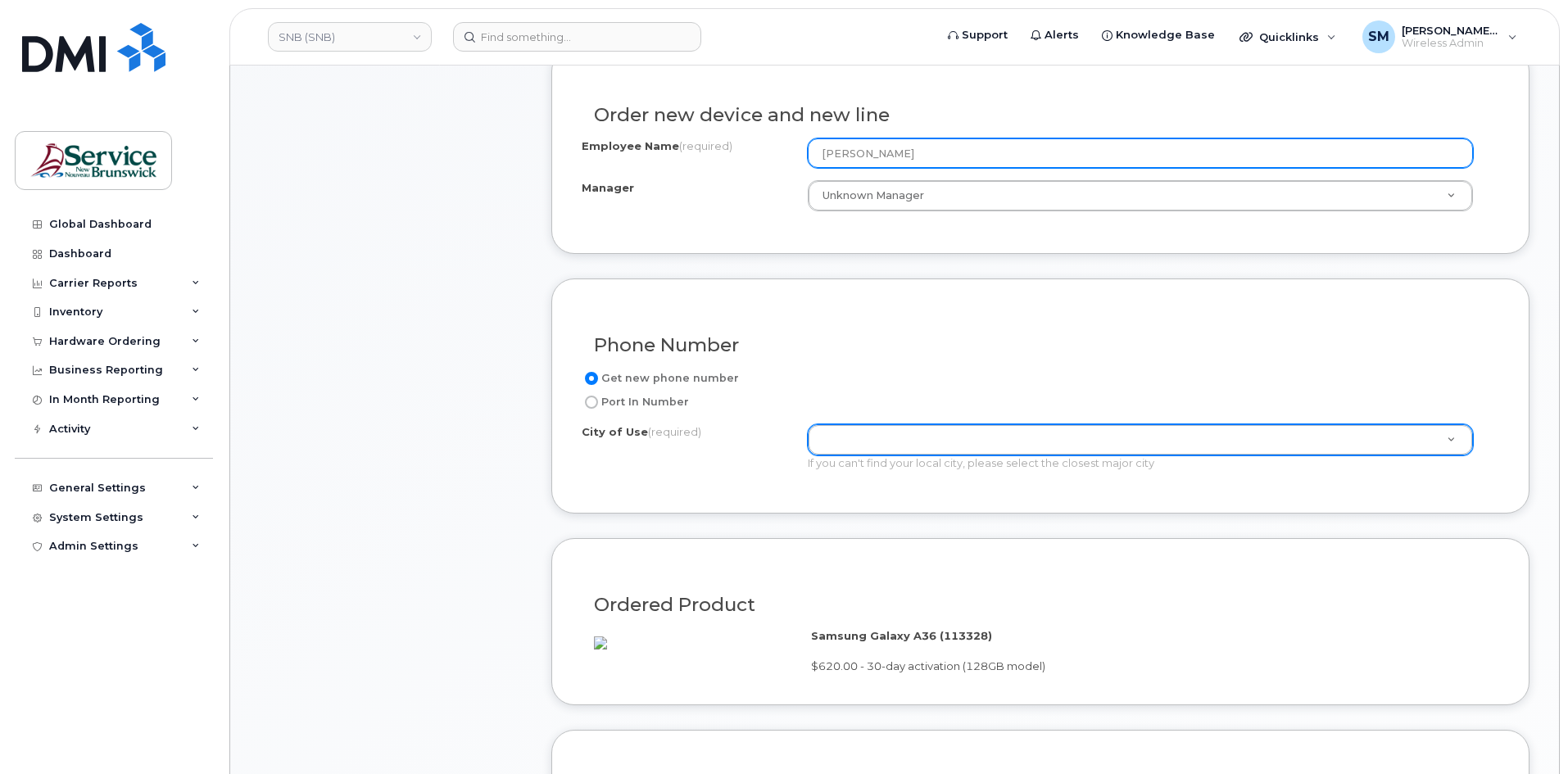
type input "[PERSON_NAME]"
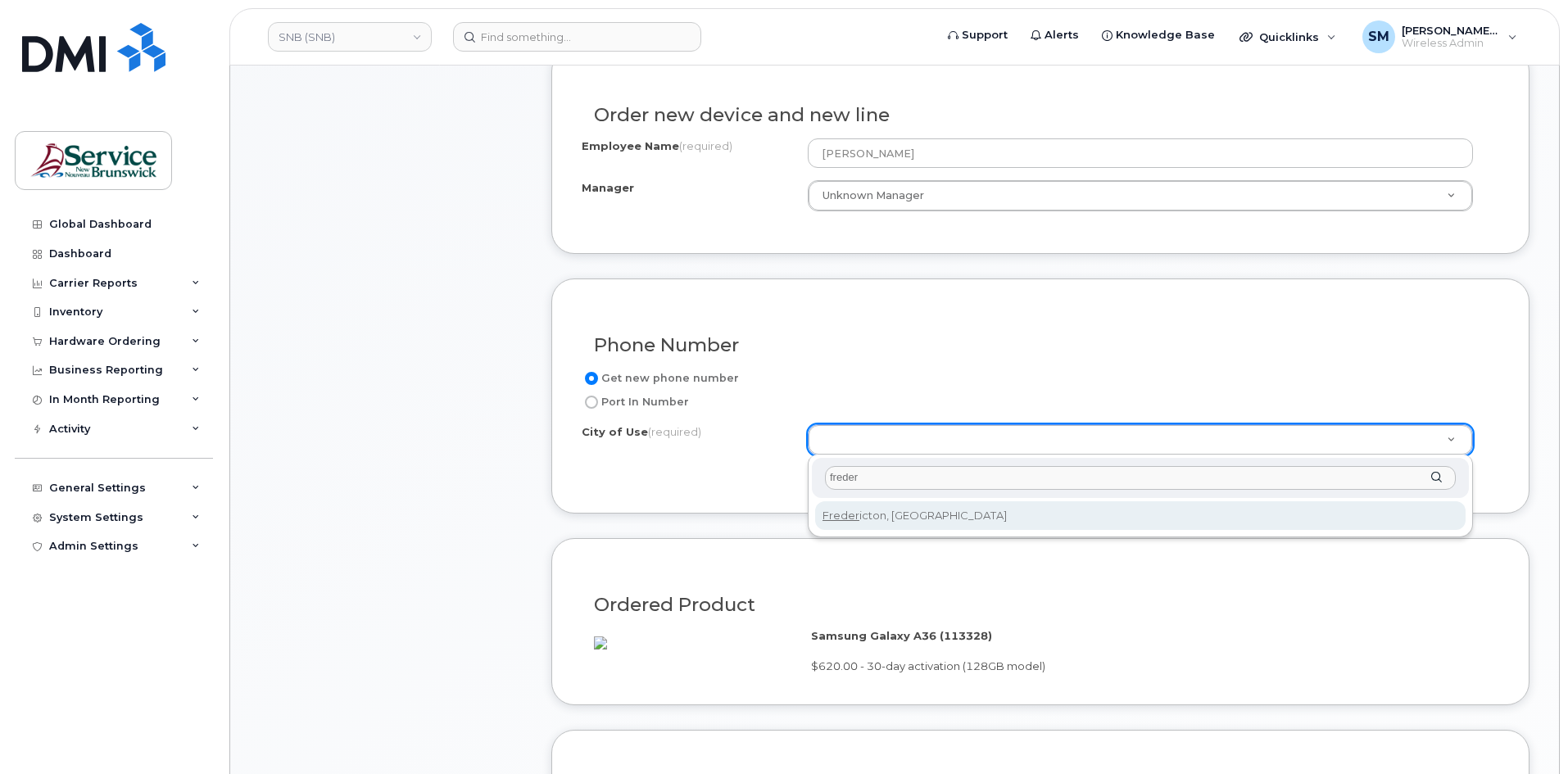
type input "freder"
type input "1578"
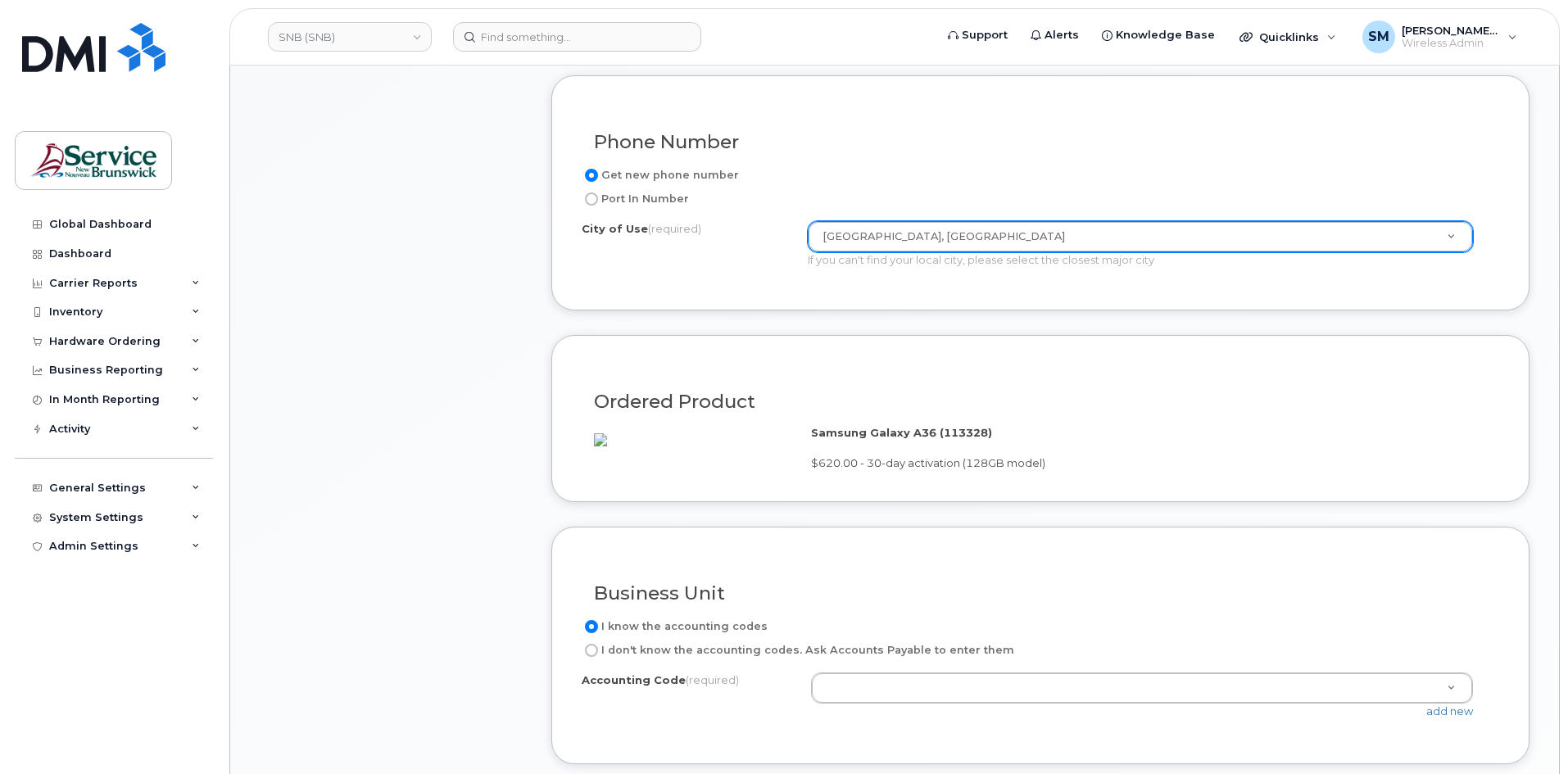
scroll to position [1065, 0]
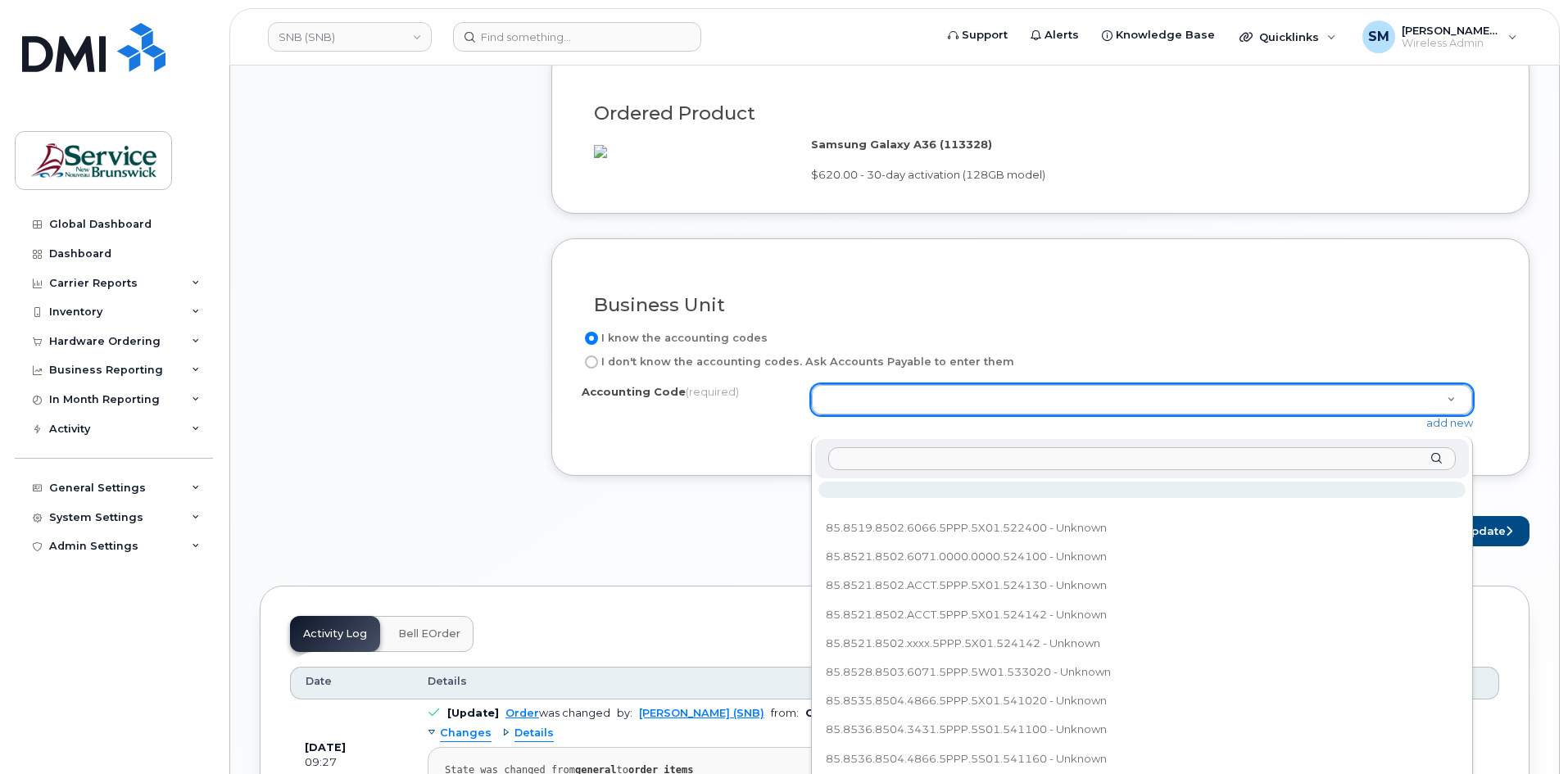
drag, startPoint x: 1070, startPoint y: 426, endPoint x: 948, endPoint y: 453, distance: 125.0
type input "85.8544.8504.4801.5PPP.5X01.541003"
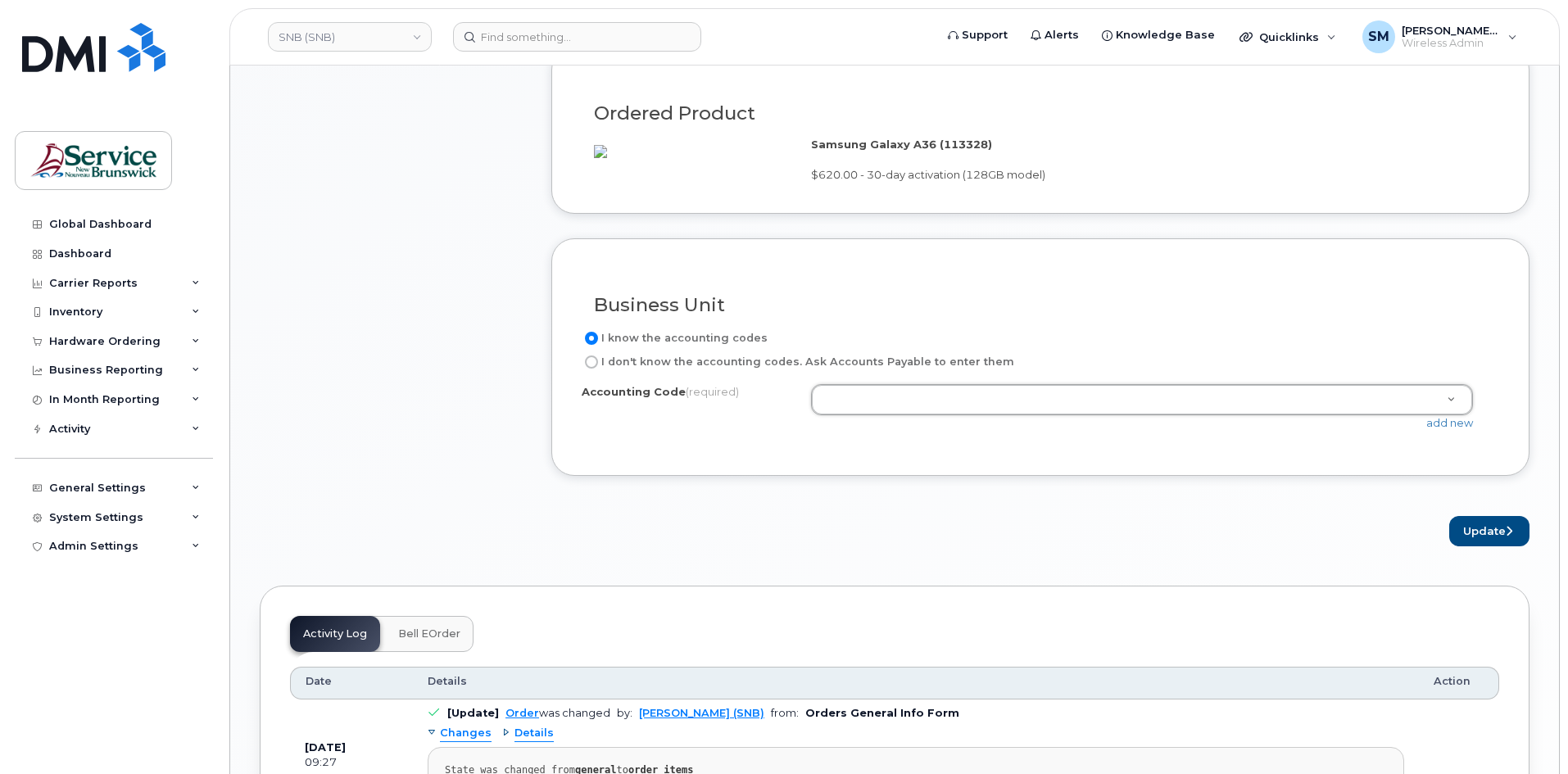
click at [1477, 430] on div "add new" at bounding box center [1148, 422] width 675 height 16
click at [1469, 429] on link "add new" at bounding box center [1449, 422] width 47 height 13
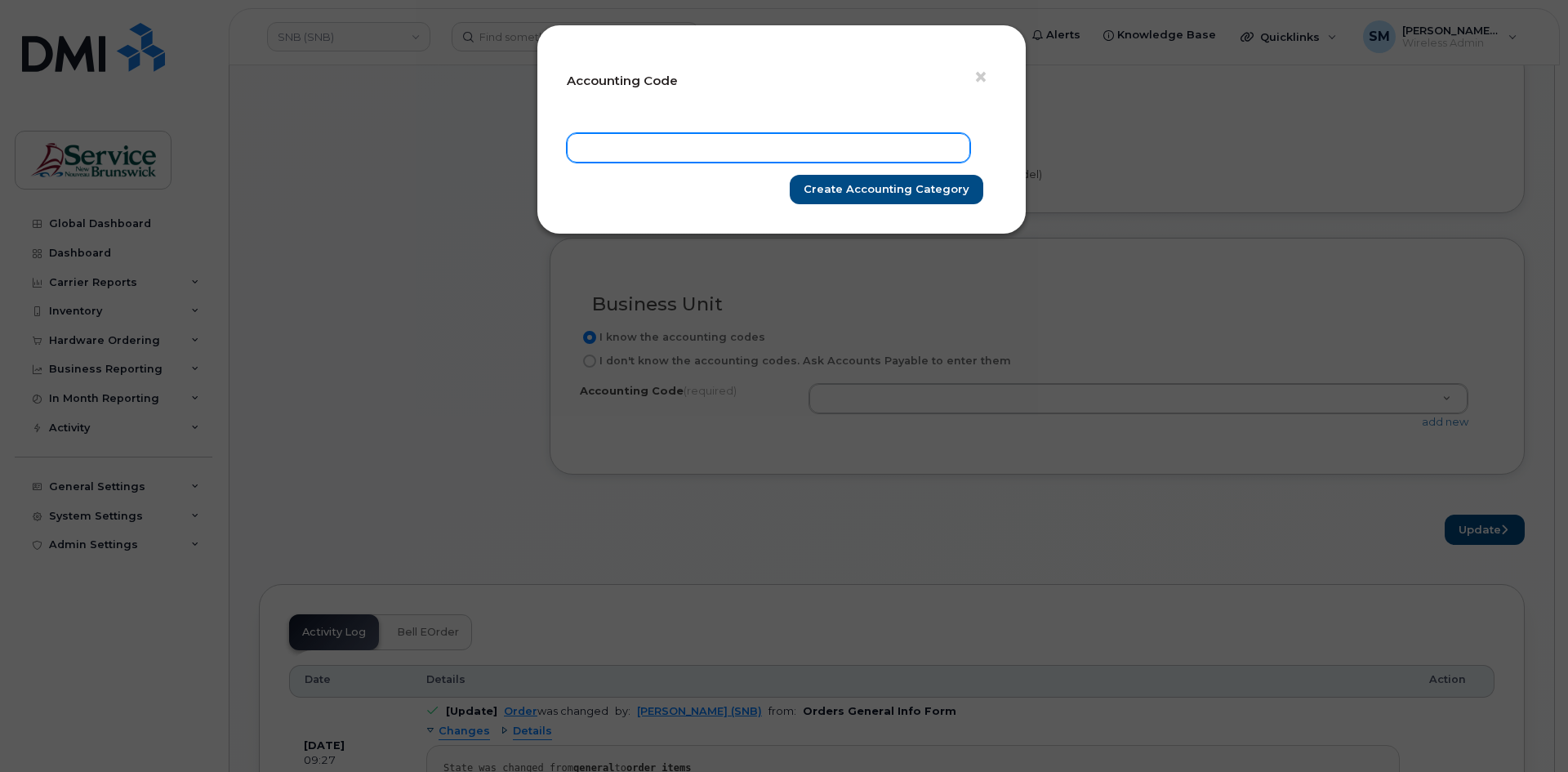
paste input "85.8544.8504.4801.5PPP.5X01.541003"
type input "85.8544.8504.4801.5PPP.5X01.541003"
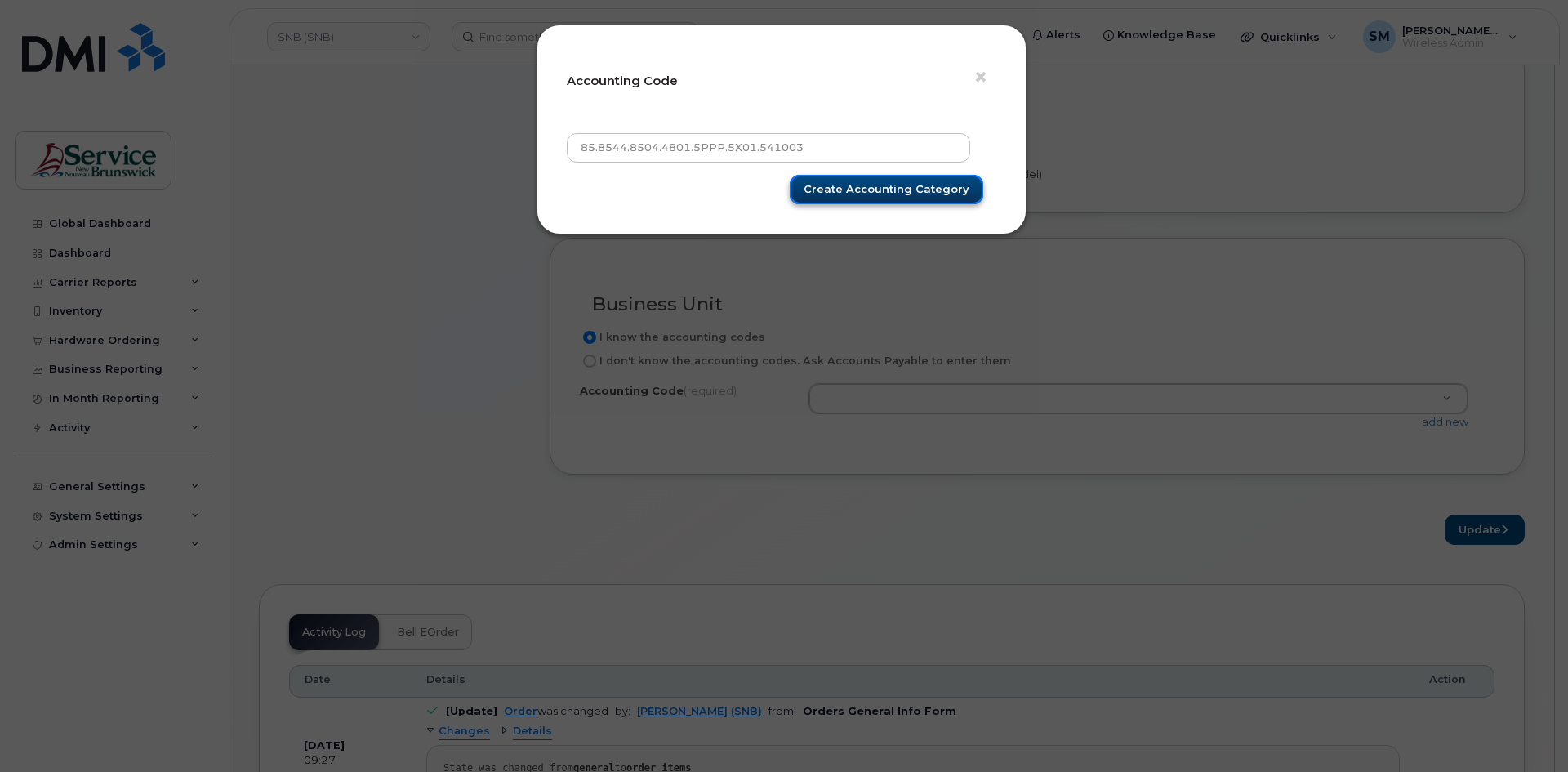
click at [893, 195] on input "Create Accounting category" at bounding box center [886, 190] width 193 height 30
type input "Create Accounting category"
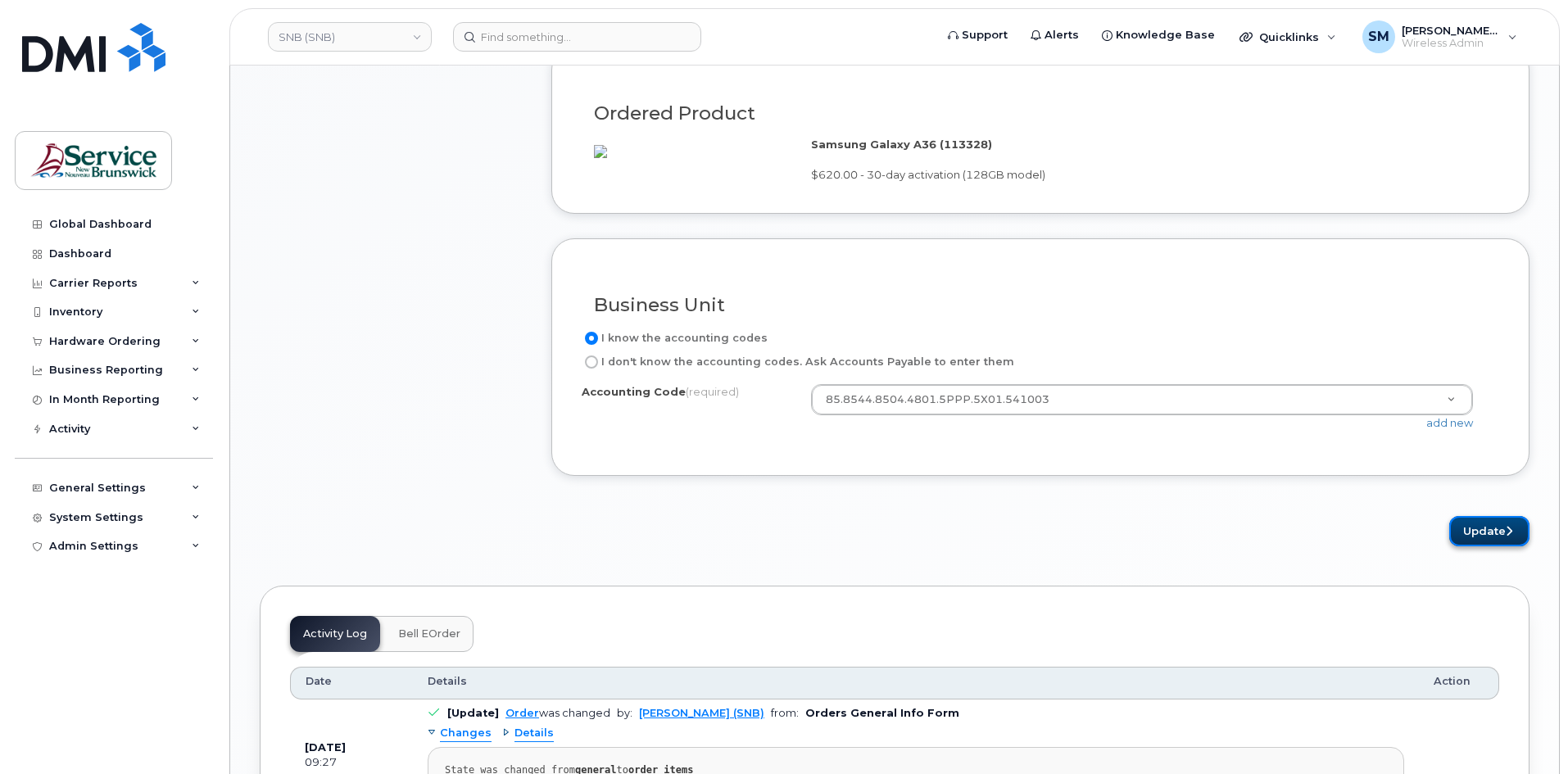
click at [1500, 546] on button "Update" at bounding box center [1489, 531] width 80 height 30
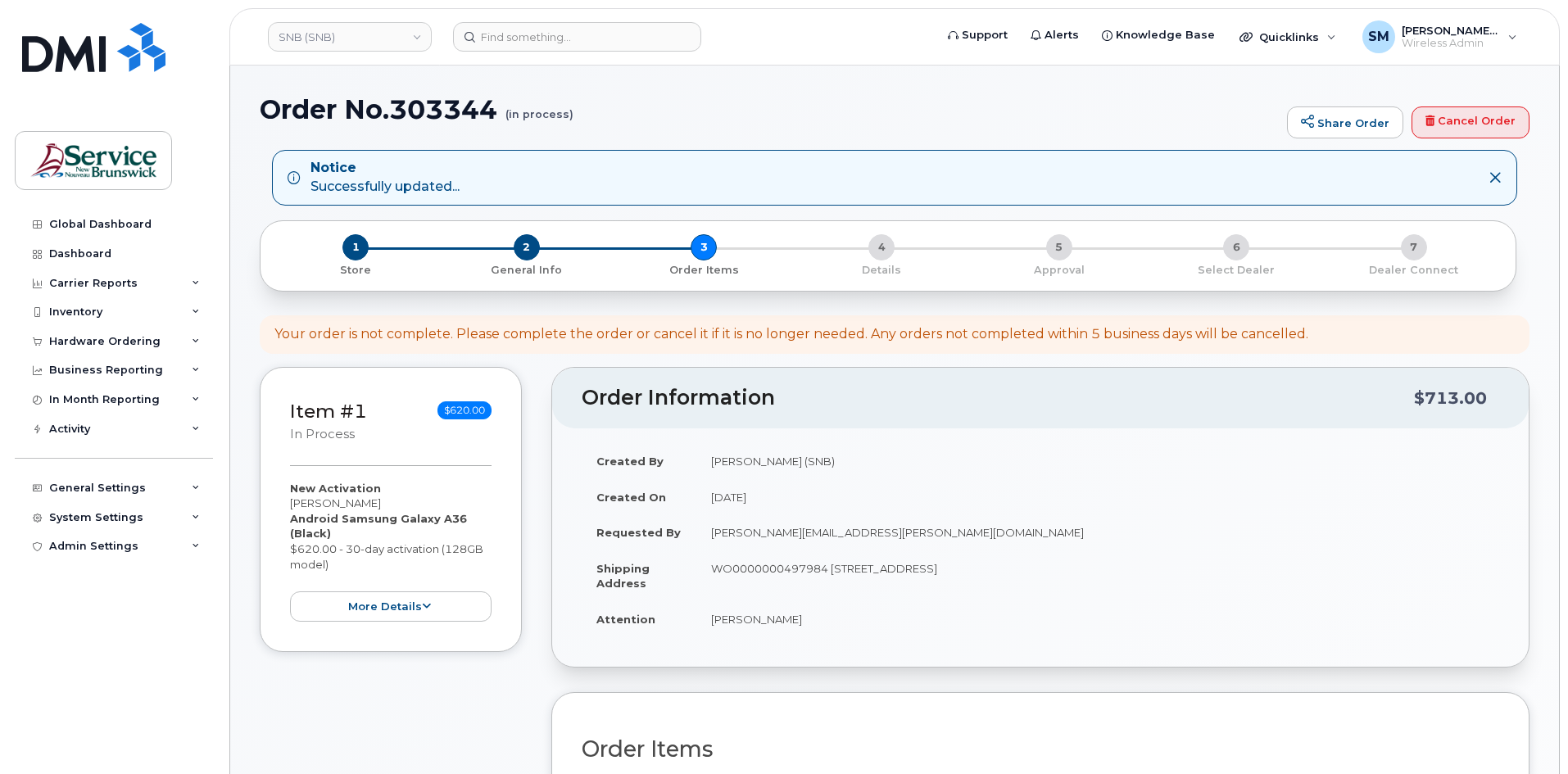
scroll to position [327, 0]
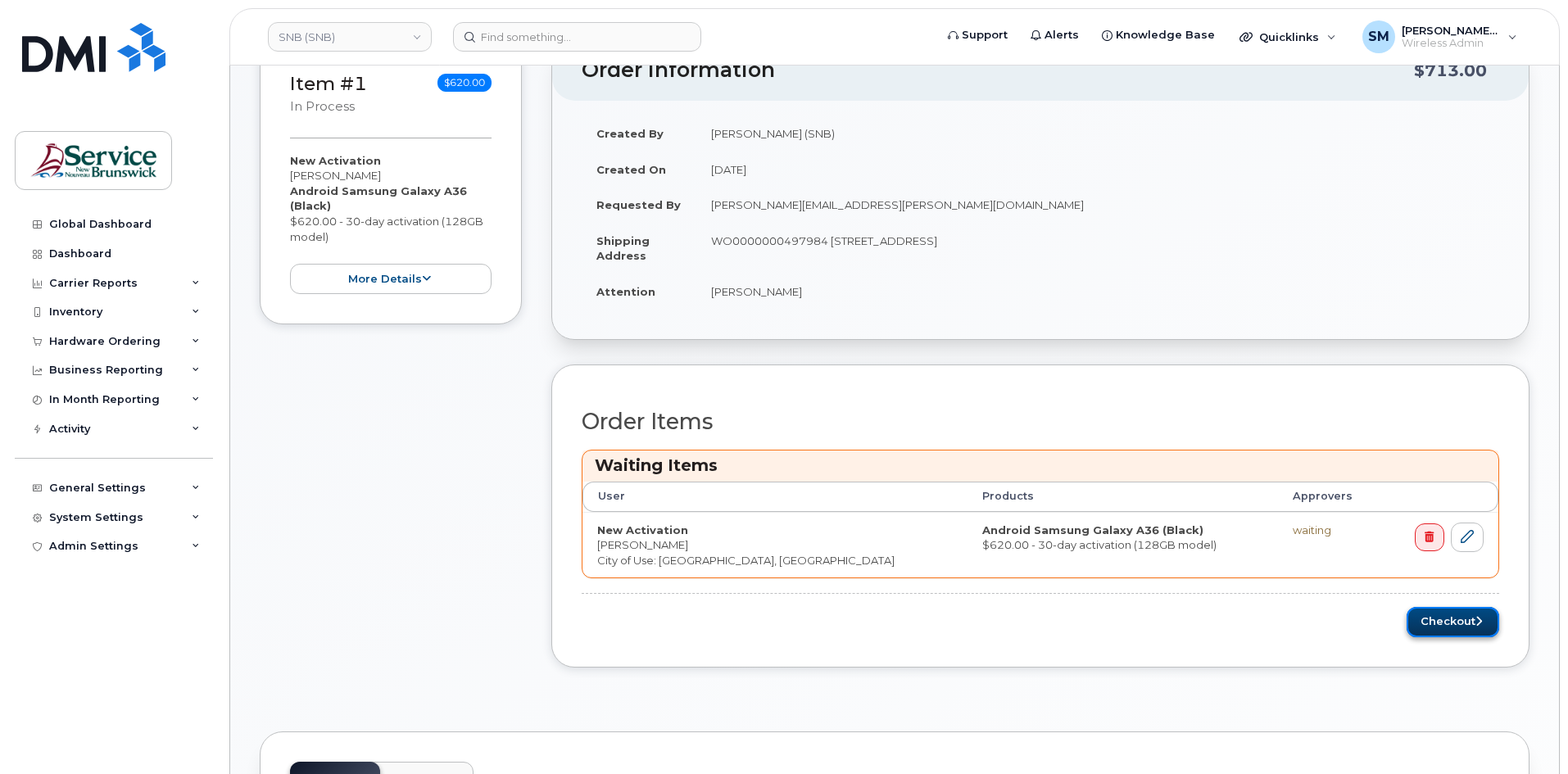
click at [1452, 613] on button "Checkout" at bounding box center [1453, 621] width 92 height 30
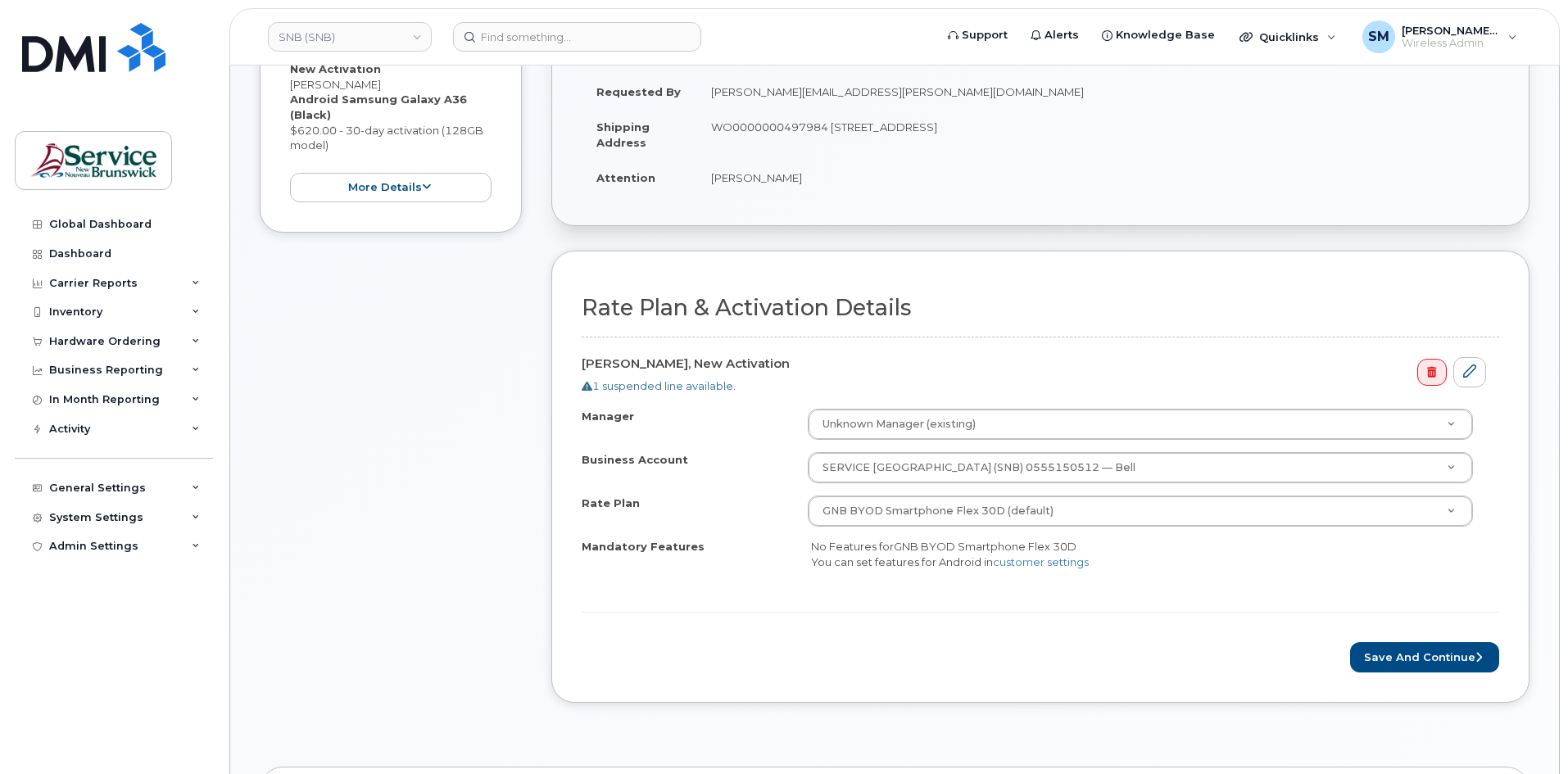
scroll to position [327, 0]
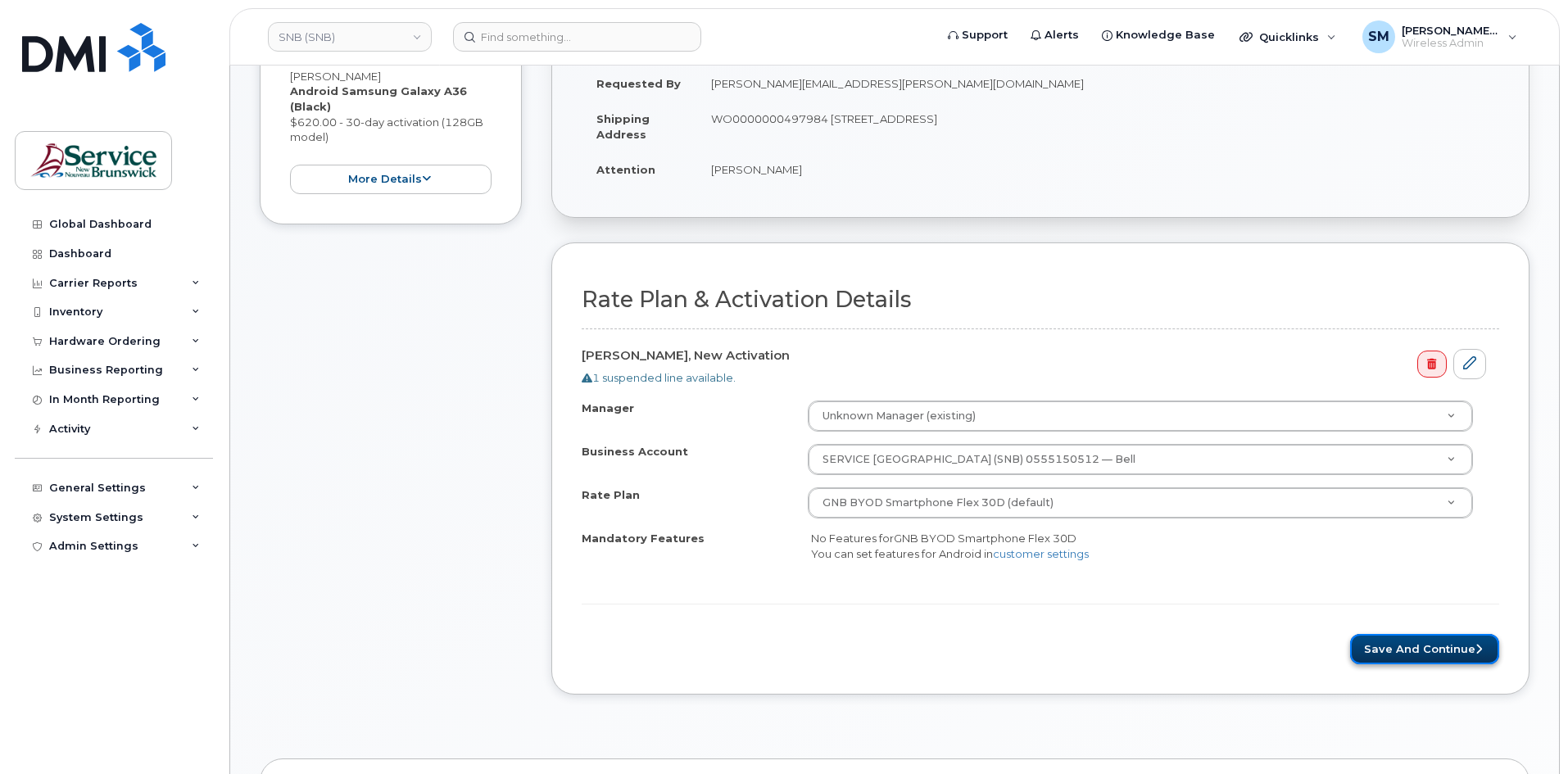
click at [1416, 637] on button "Save and Continue" at bounding box center [1424, 649] width 149 height 30
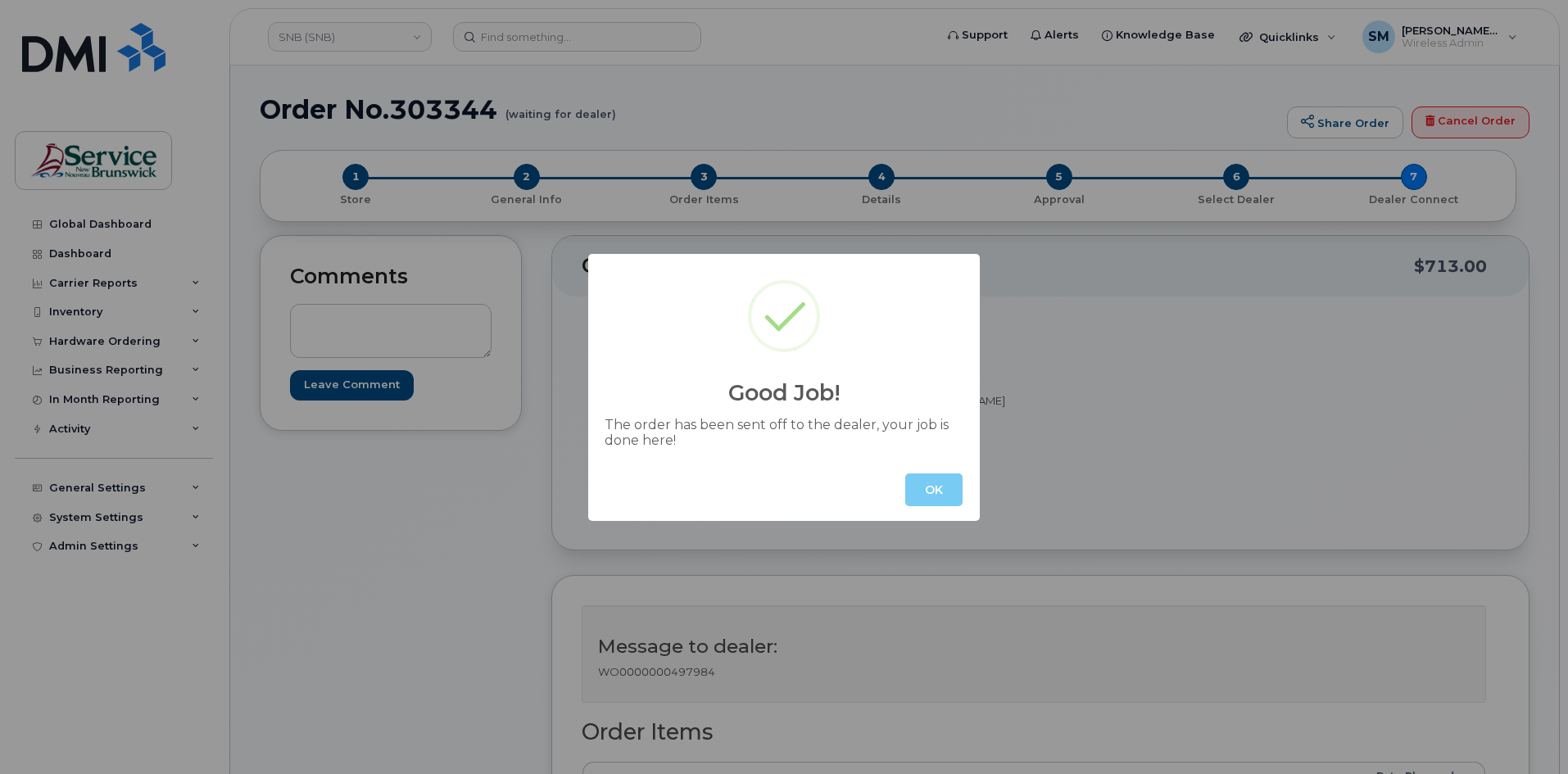
click at [927, 505] on button "OK" at bounding box center [933, 490] width 58 height 33
